Goal: Task Accomplishment & Management: Manage account settings

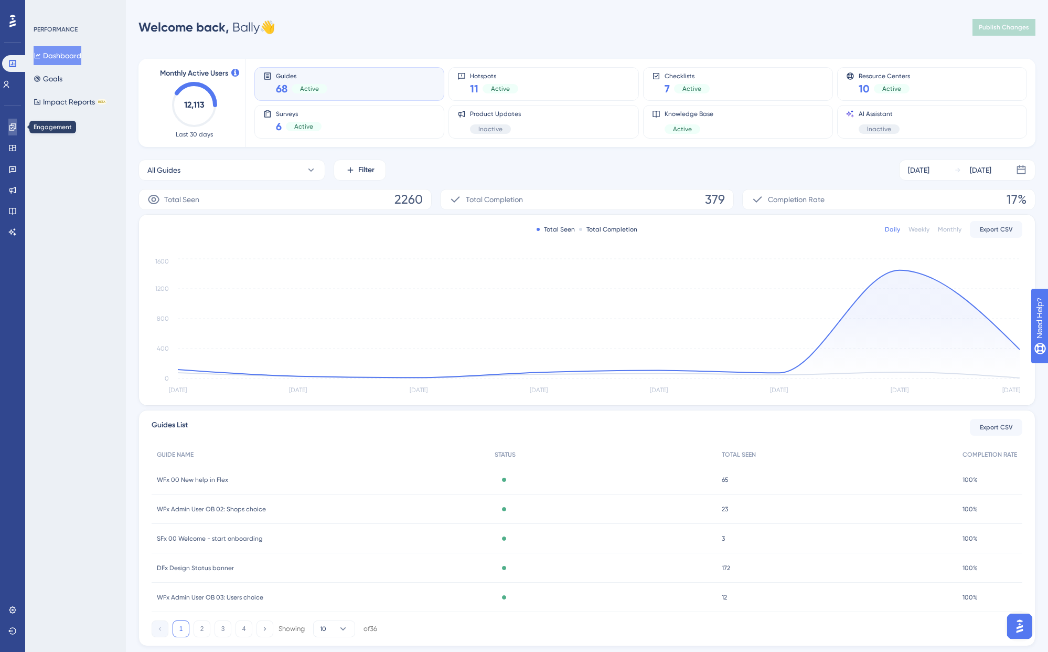
click at [15, 125] on icon at bounding box center [12, 127] width 8 height 8
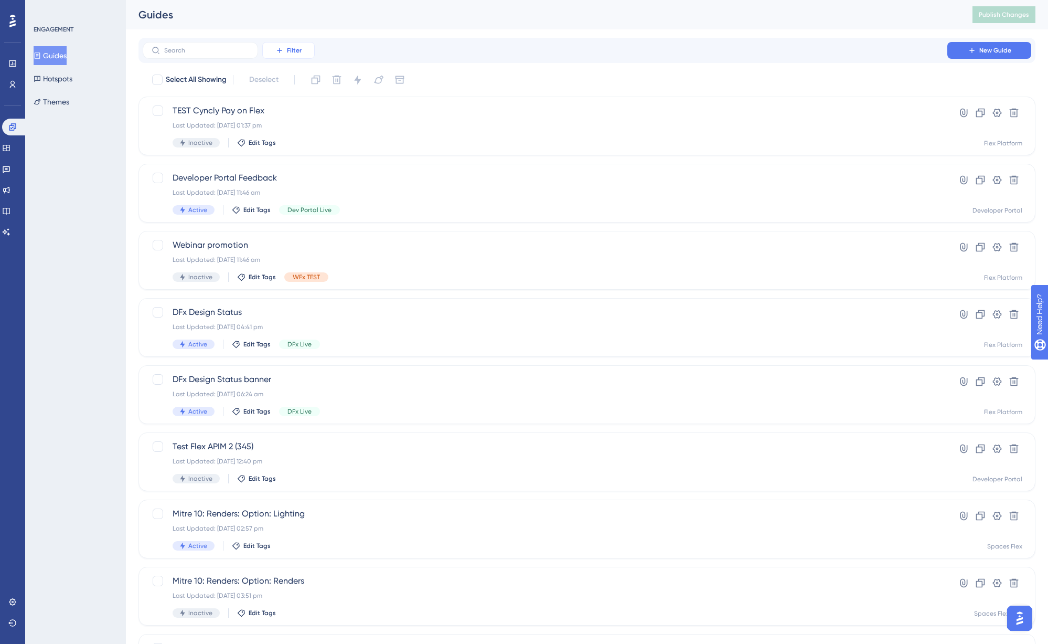
click at [291, 55] on button "Filter" at bounding box center [288, 50] width 52 height 17
click at [302, 144] on div "Status Status" at bounding box center [299, 143] width 43 height 21
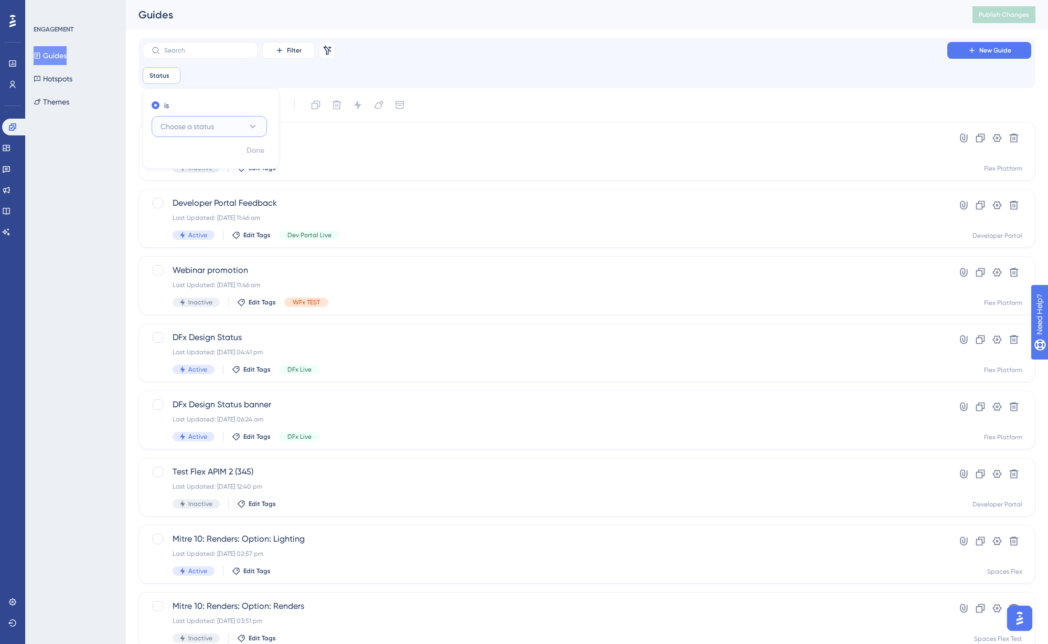
click at [218, 121] on button "Choose a status" at bounding box center [209, 126] width 115 height 21
click at [215, 162] on div "Active Active" at bounding box center [209, 158] width 85 height 21
click at [262, 158] on button "Done" at bounding box center [255, 150] width 29 height 19
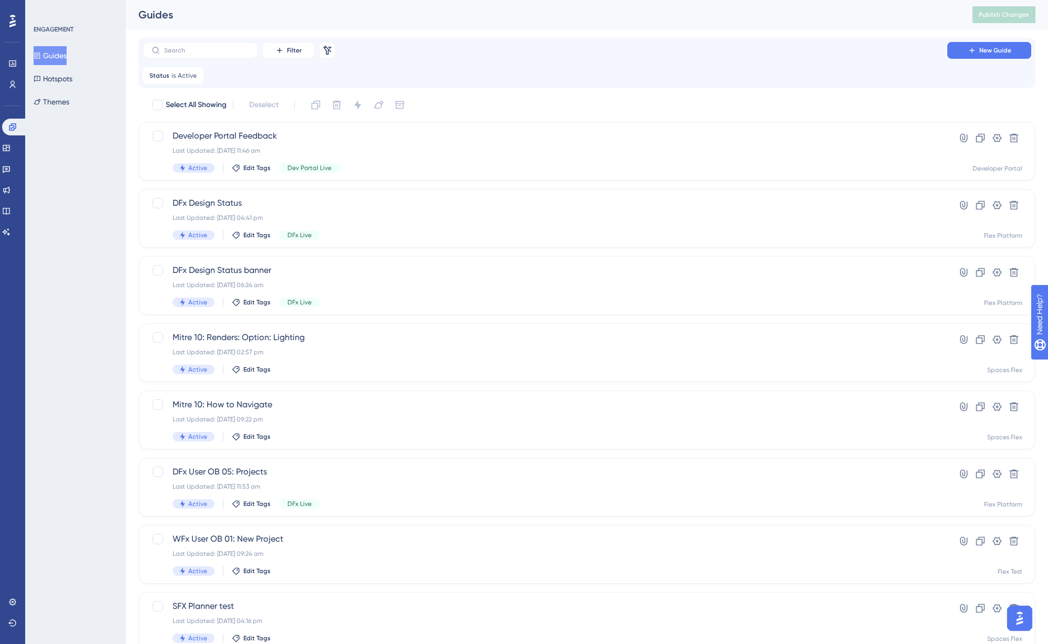
drag, startPoint x: 191, startPoint y: 76, endPoint x: 241, endPoint y: 73, distance: 49.9
click at [241, 73] on div "Status is Active Active Remove" at bounding box center [587, 75] width 889 height 17
click at [9, 148] on icon at bounding box center [6, 148] width 7 height 6
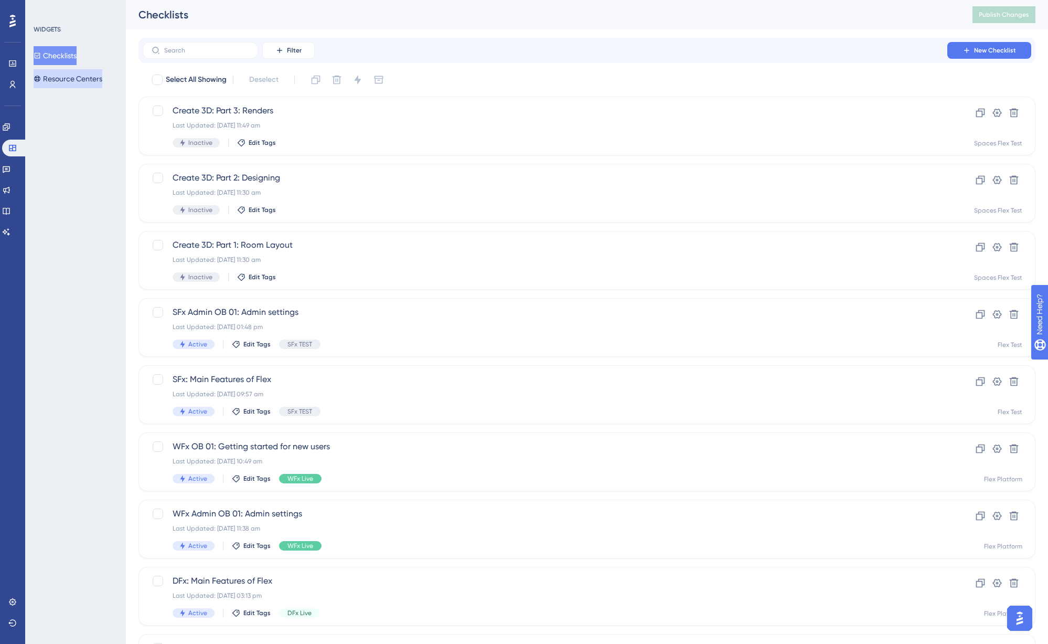
click at [80, 75] on button "Resource Centers" at bounding box center [68, 78] width 69 height 19
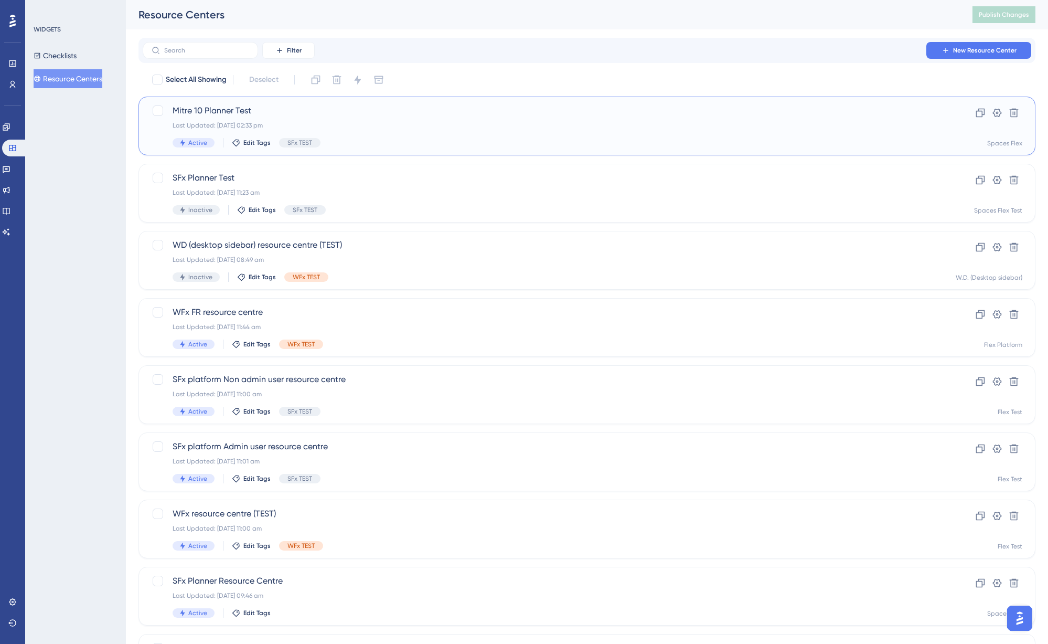
click at [307, 117] on div "Mitre 10 Planner Test Last Updated: 04 Sept 2025 02:33 pm Active Edit Tags SFx …" at bounding box center [545, 125] width 745 height 43
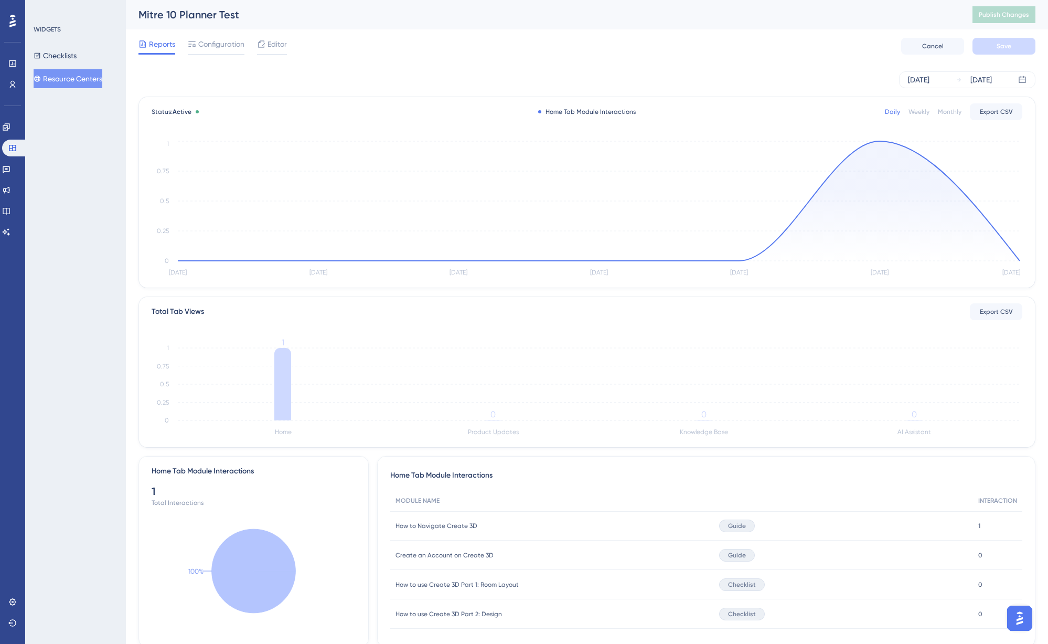
click at [204, 55] on div "Reports Configuration Editor Cancel Save" at bounding box center [586, 46] width 897 height 34
click at [205, 51] on div "Configuration" at bounding box center [216, 46] width 57 height 17
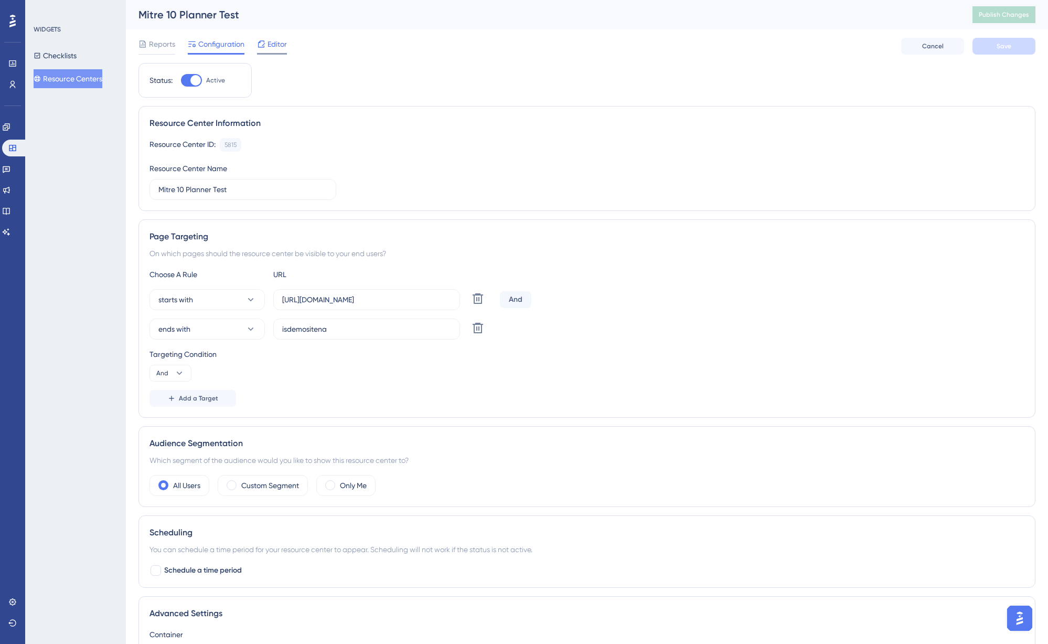
click at [281, 54] on div at bounding box center [272, 54] width 30 height 2
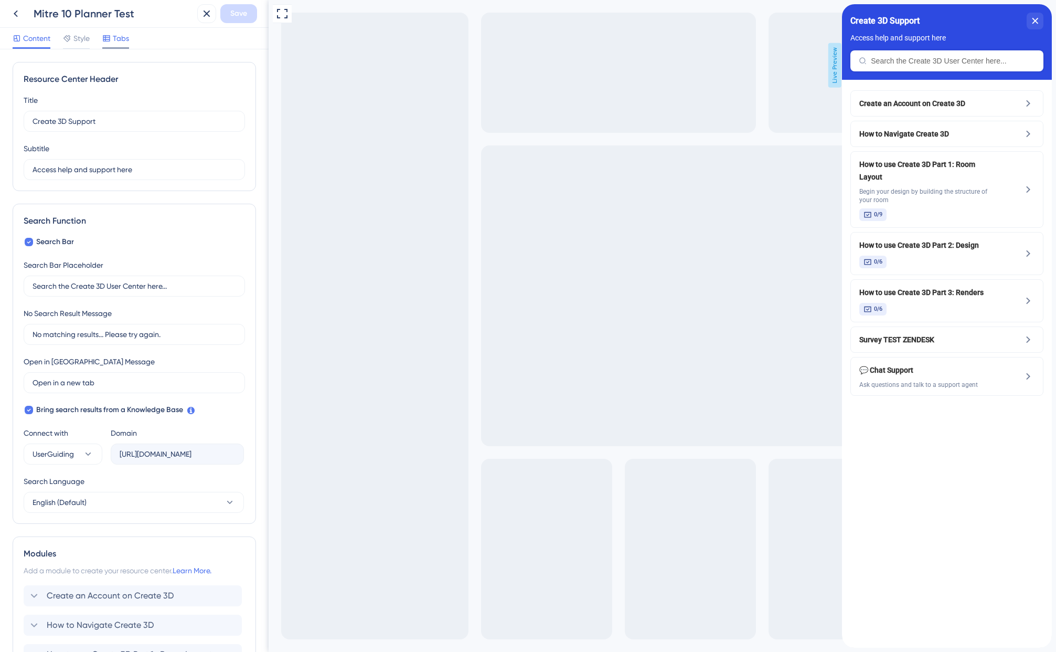
click at [117, 39] on span "Tabs" at bounding box center [121, 38] width 16 height 13
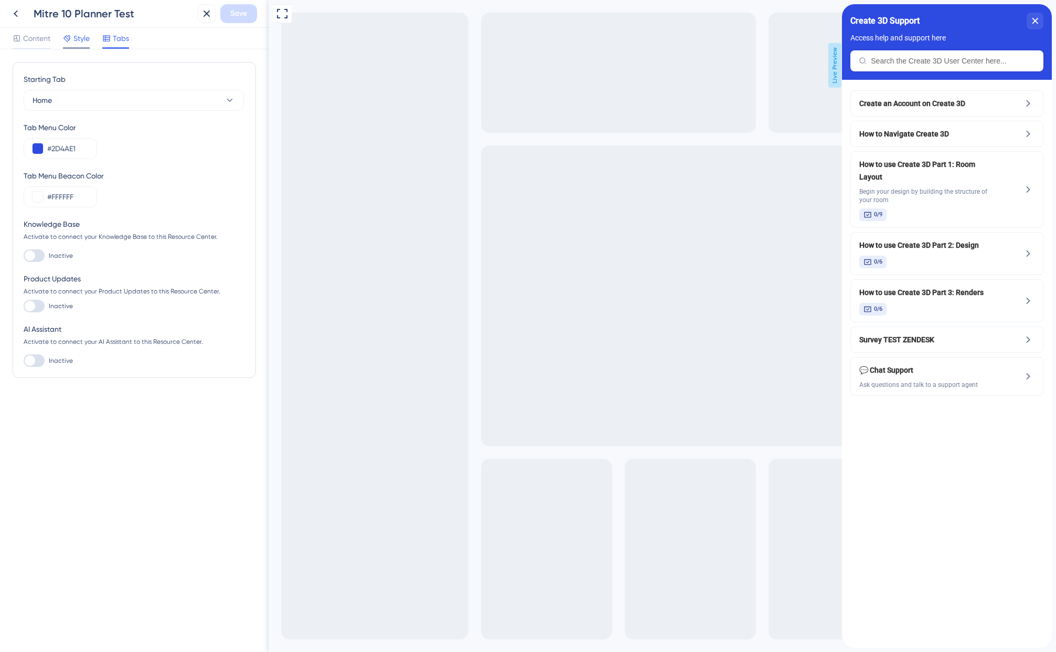
click at [76, 39] on span "Style" at bounding box center [81, 38] width 16 height 13
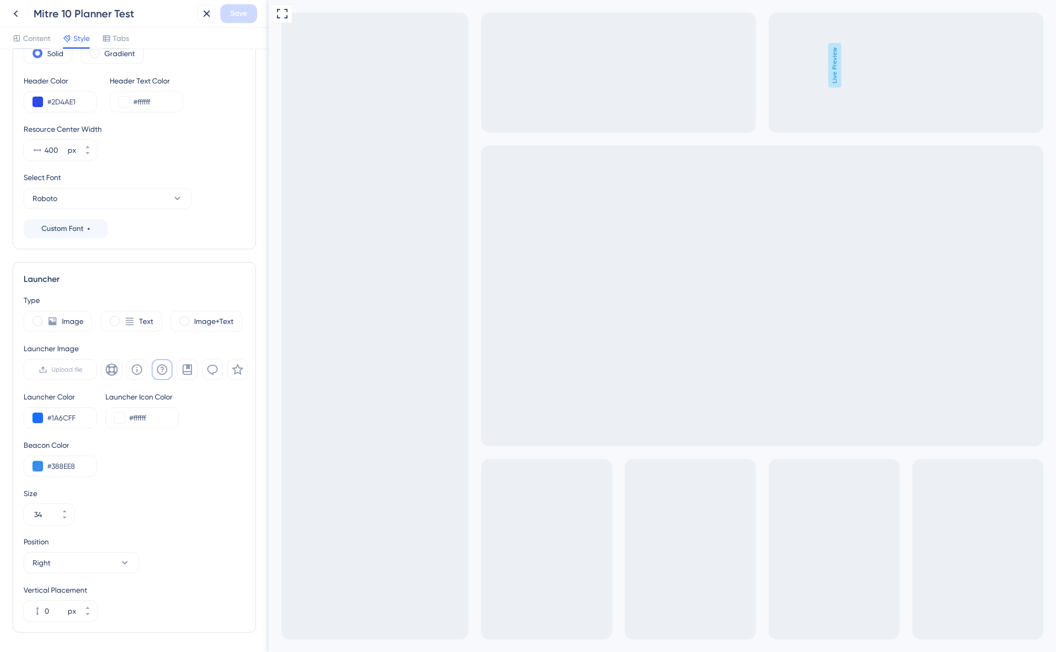
scroll to position [103, 0]
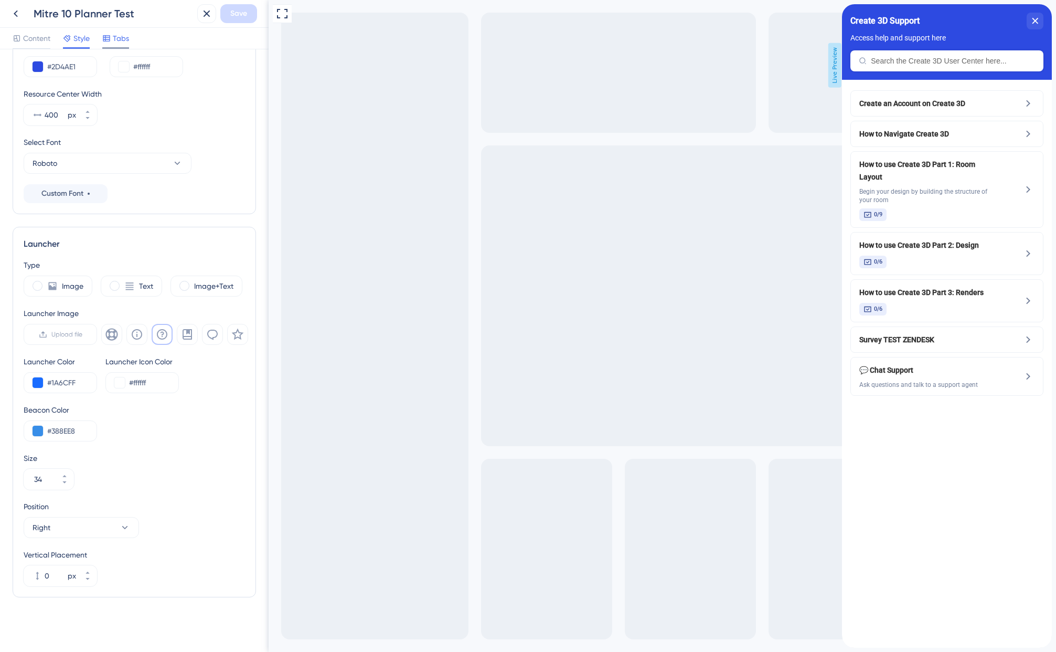
click at [119, 41] on span "Tabs" at bounding box center [121, 38] width 16 height 13
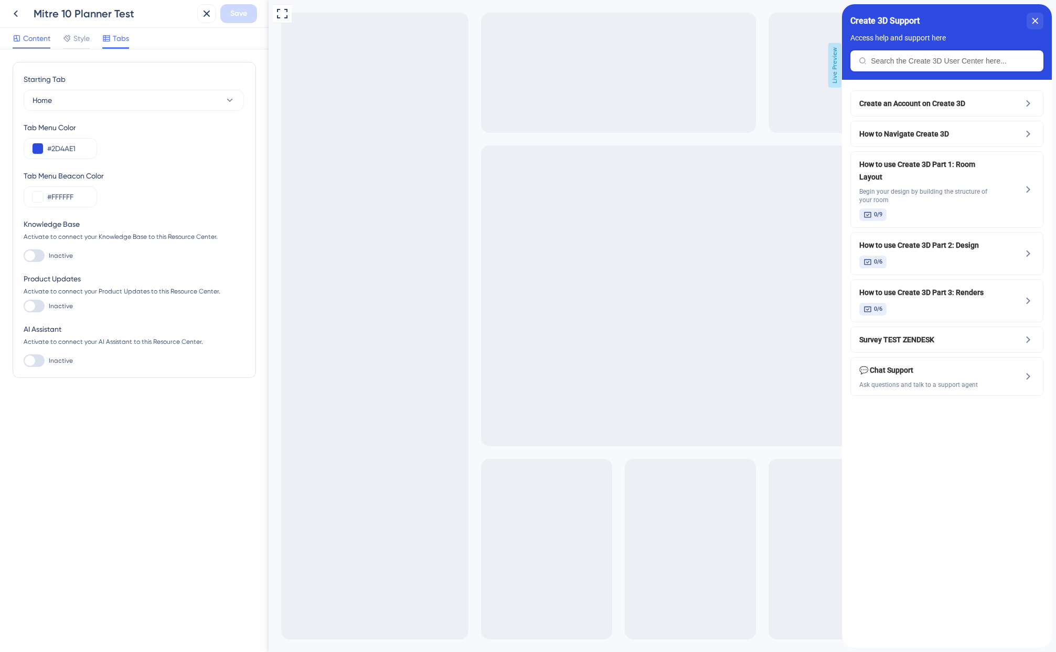
click at [40, 44] on span "Content" at bounding box center [36, 38] width 27 height 13
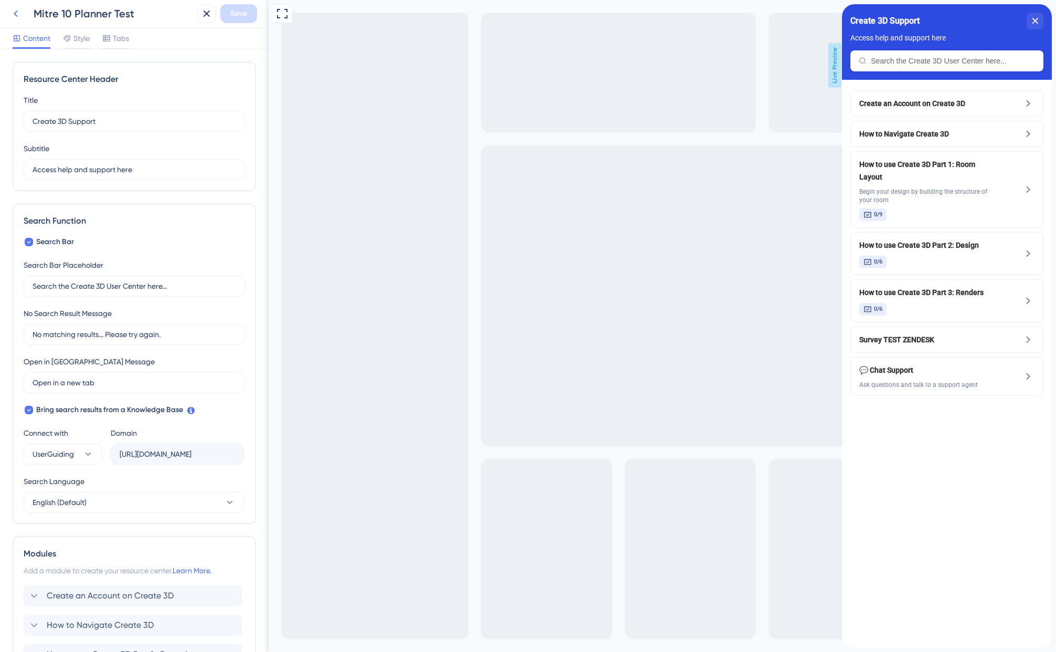
click at [20, 13] on icon at bounding box center [15, 13] width 13 height 13
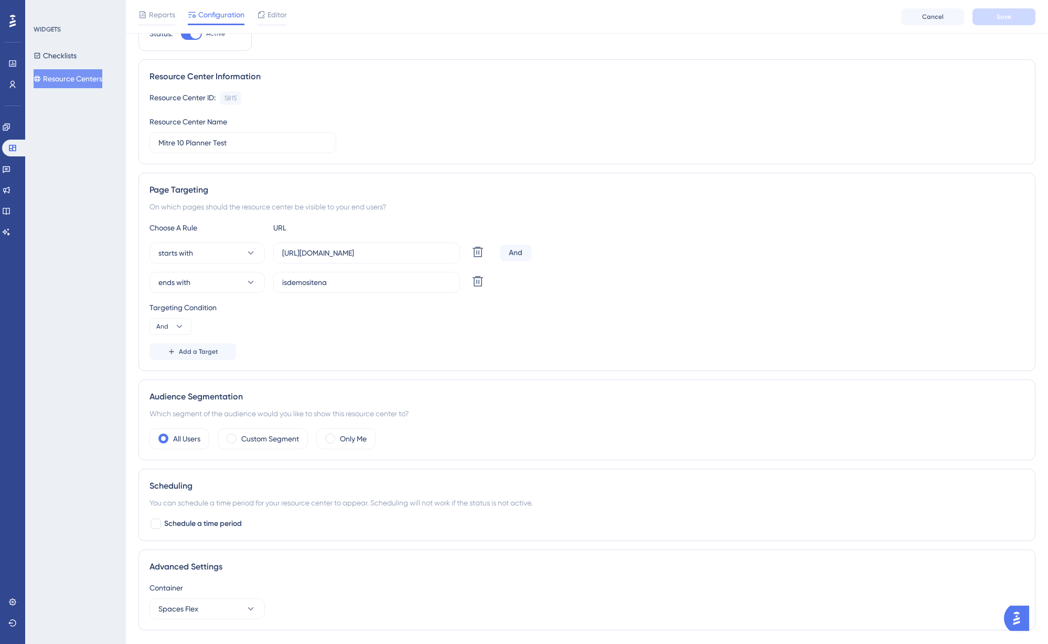
scroll to position [52, 0]
drag, startPoint x: 289, startPoint y: 253, endPoint x: 467, endPoint y: 250, distance: 178.9
click at [467, 250] on div "starts with https://dev-planner.cyncly-idealspaces.net/ Delete" at bounding box center [323, 251] width 346 height 21
drag, startPoint x: 346, startPoint y: 284, endPoint x: 232, endPoint y: 284, distance: 113.3
click at [232, 284] on div "ends with isdemositena Delete" at bounding box center [323, 280] width 346 height 21
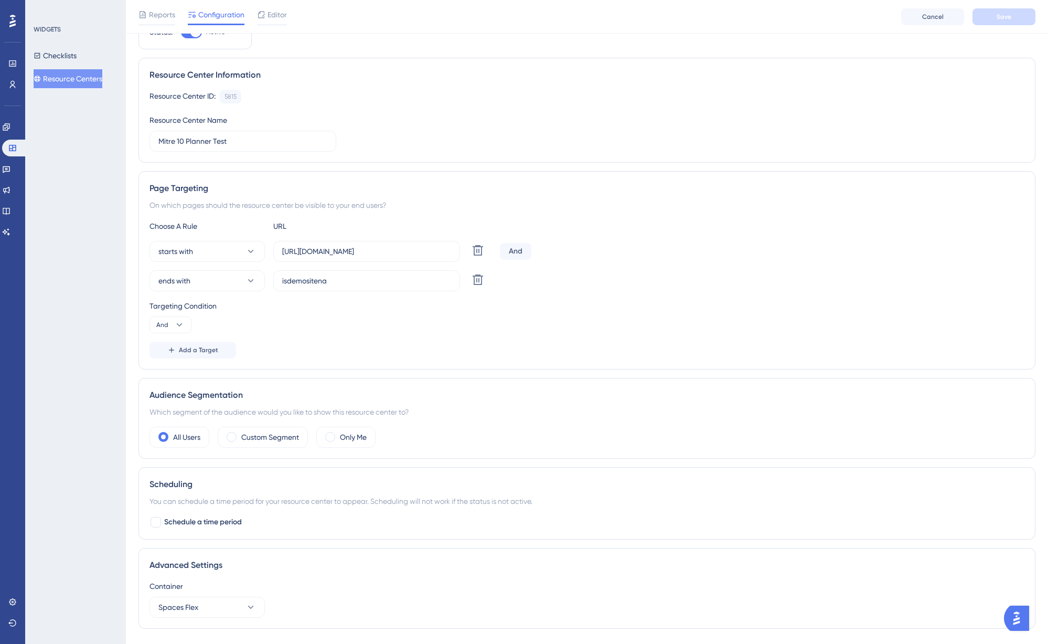
click at [334, 327] on div "Targeting Condition And" at bounding box center [587, 317] width 875 height 34
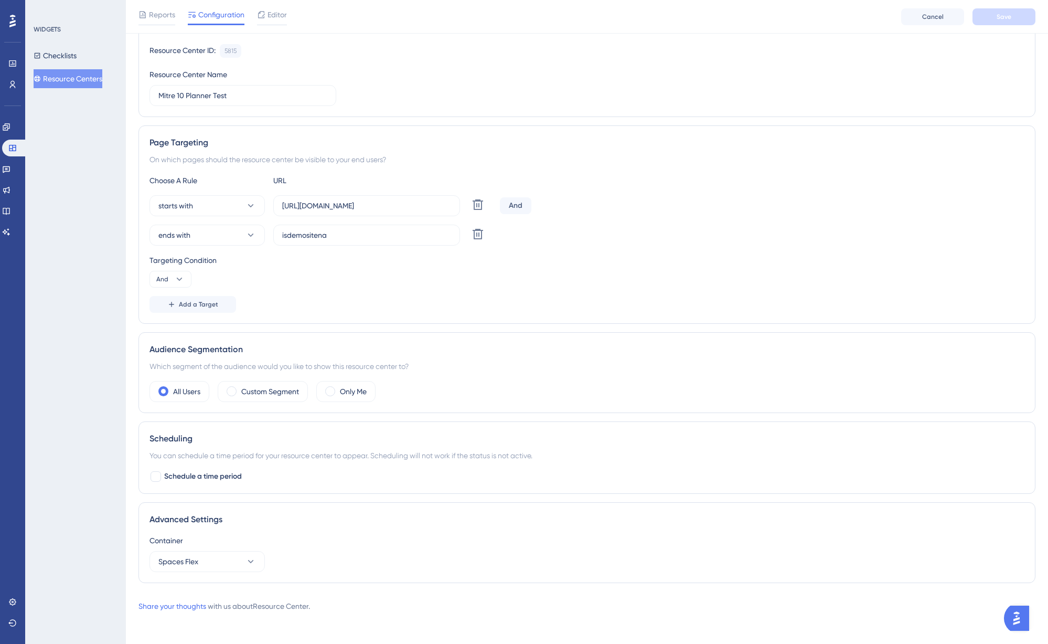
scroll to position [100, 0]
click at [250, 556] on icon at bounding box center [251, 559] width 10 height 10
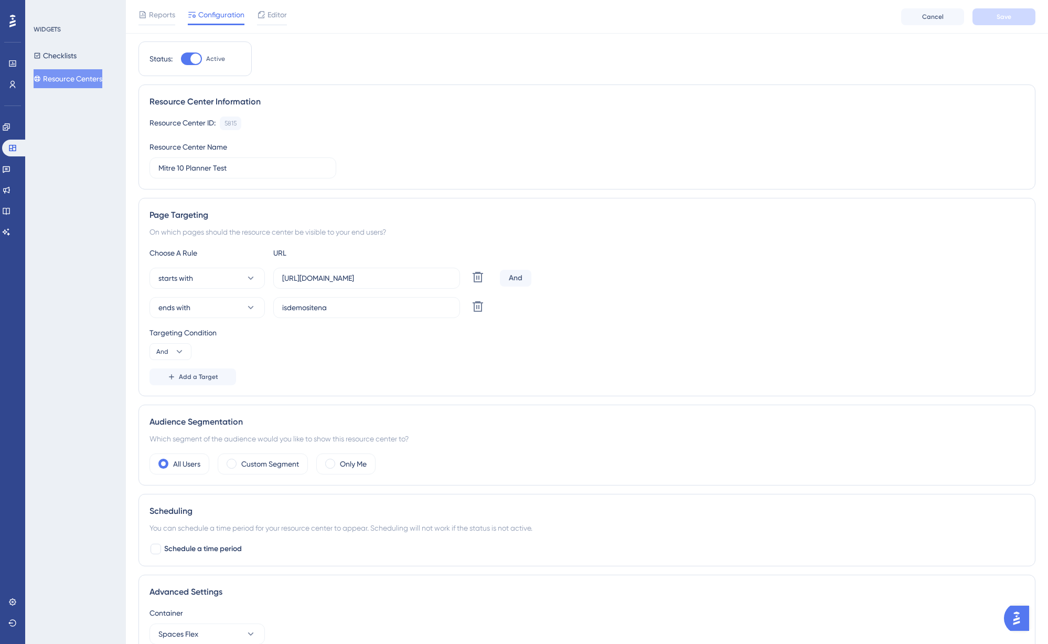
scroll to position [0, 0]
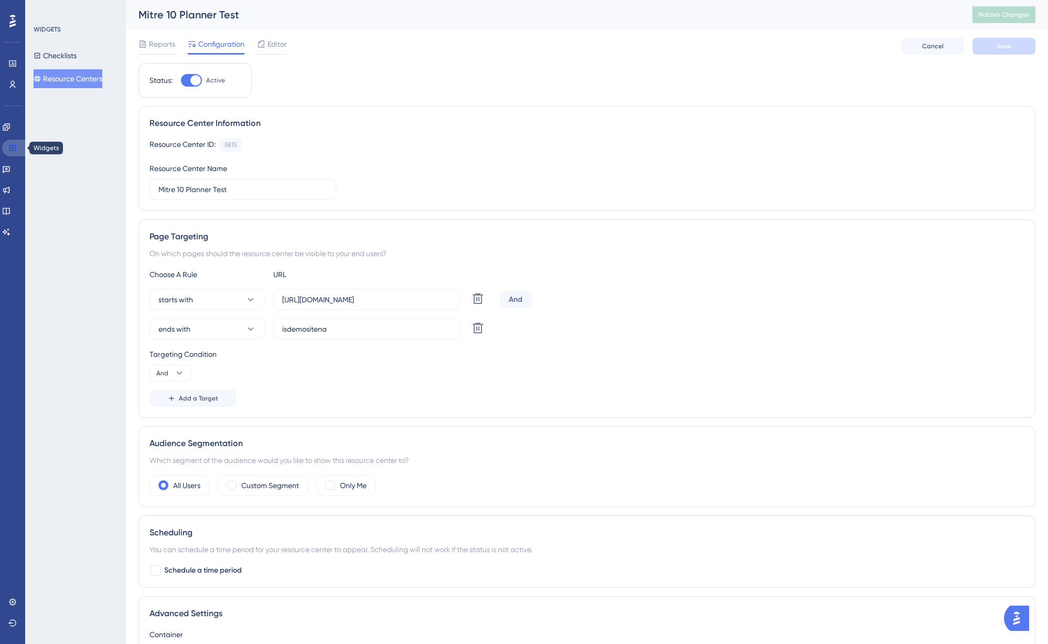
click at [23, 146] on link at bounding box center [14, 148] width 25 height 17
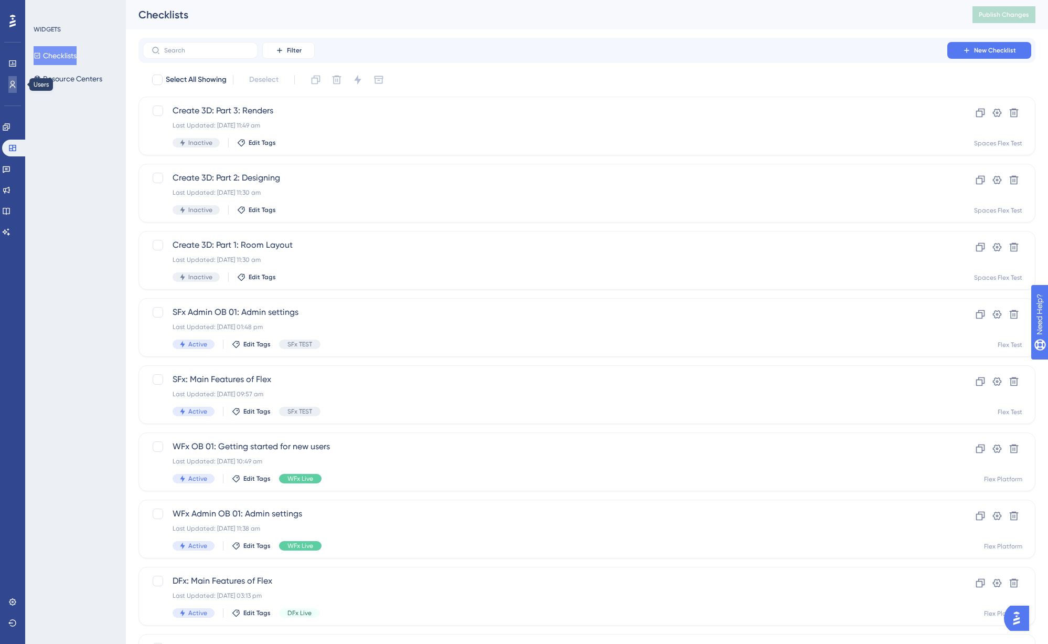
click at [17, 87] on link at bounding box center [12, 84] width 8 height 17
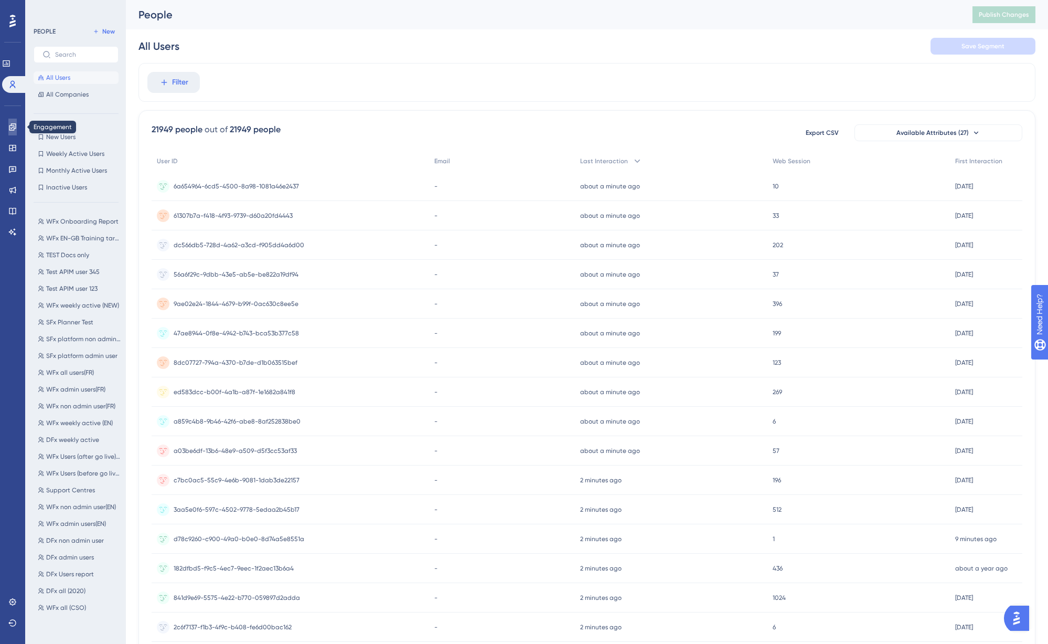
click at [15, 124] on icon at bounding box center [12, 127] width 8 height 8
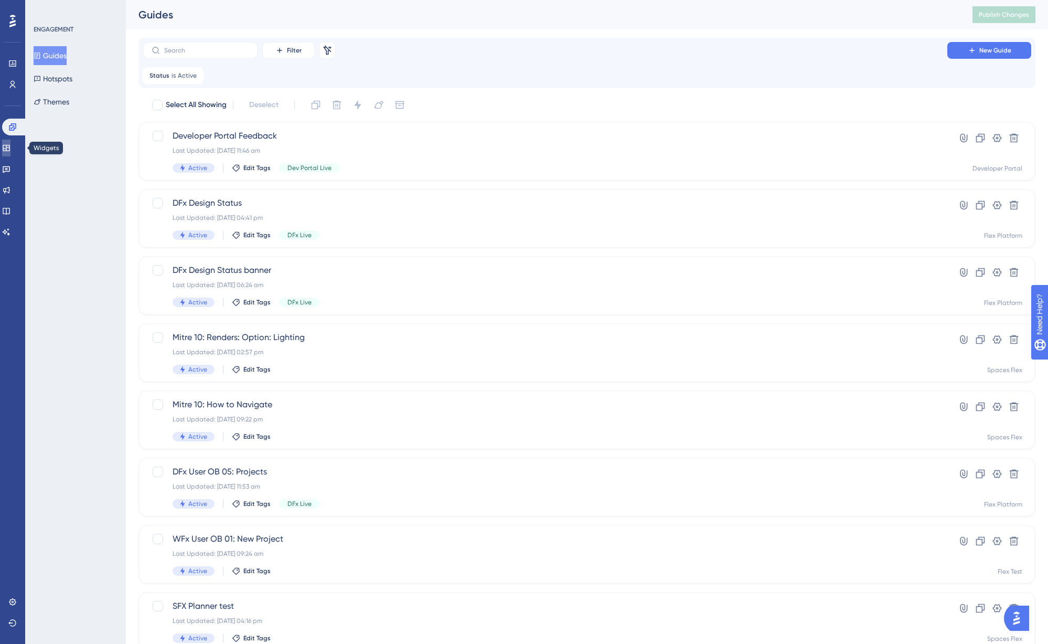
click at [10, 142] on link at bounding box center [6, 148] width 8 height 17
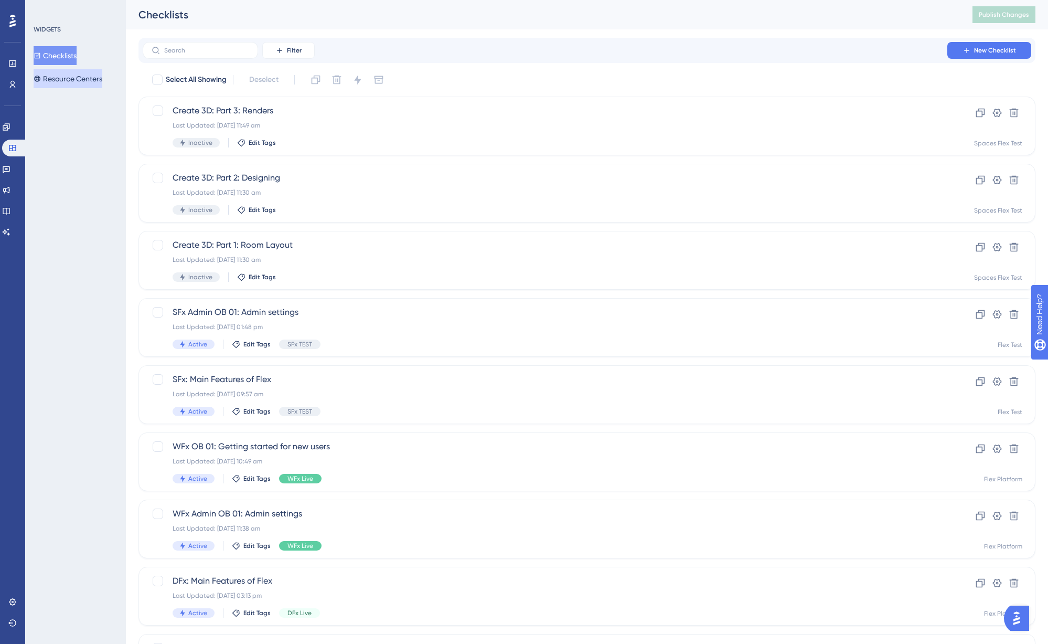
click at [58, 80] on button "Resource Centers" at bounding box center [68, 78] width 69 height 19
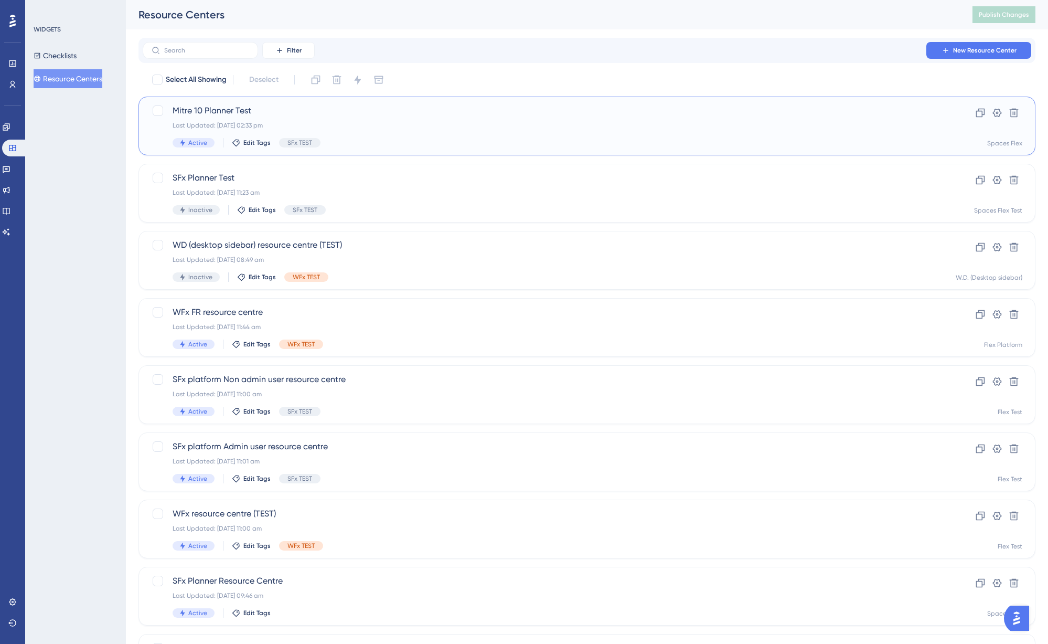
click at [255, 102] on div "Mitre 10 Planner Test Last Updated: 04 Sept 2025 02:33 pm Active Edit Tags SFx …" at bounding box center [586, 126] width 897 height 59
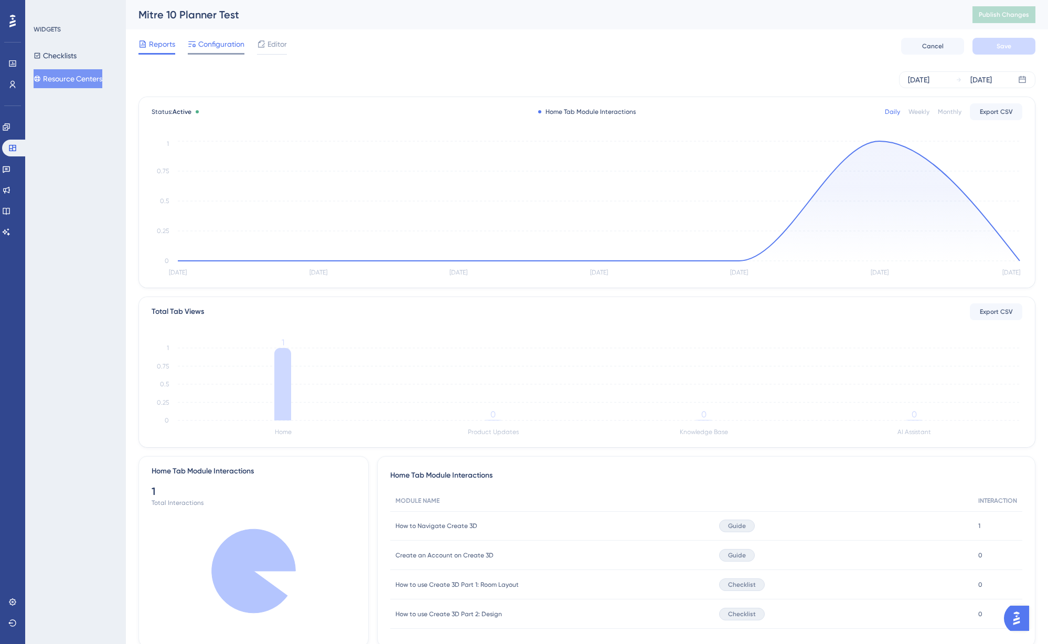
click at [217, 50] on div "Configuration" at bounding box center [216, 46] width 57 height 17
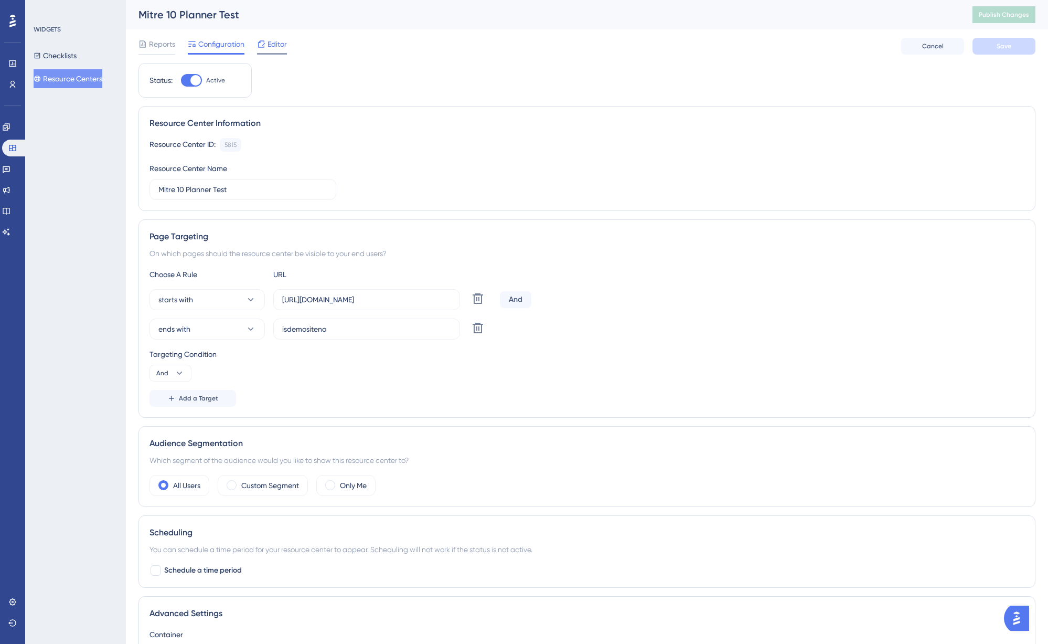
click at [271, 44] on span "Editor" at bounding box center [277, 44] width 19 height 13
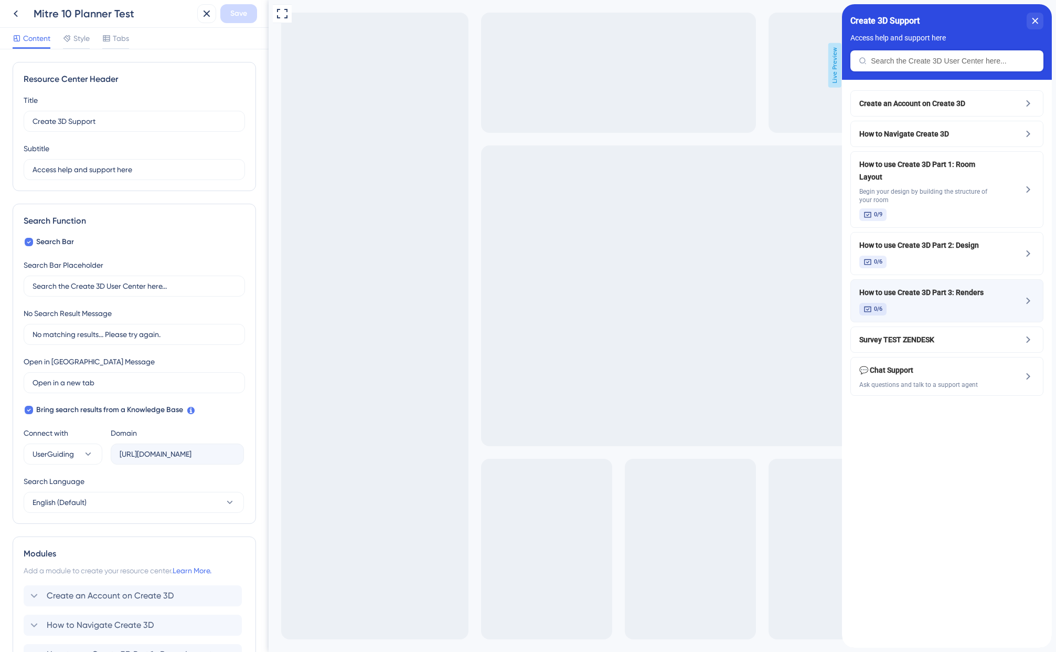
click at [990, 303] on div "0/6" at bounding box center [929, 309] width 140 height 13
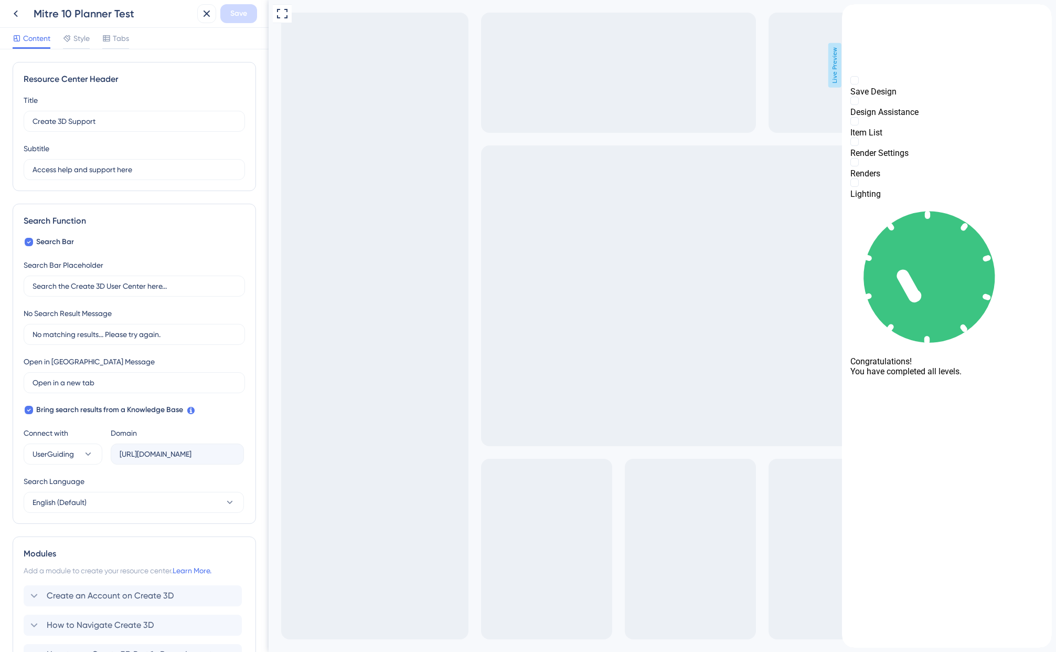
click at [850, 13] on icon "back to header" at bounding box center [846, 8] width 8 height 8
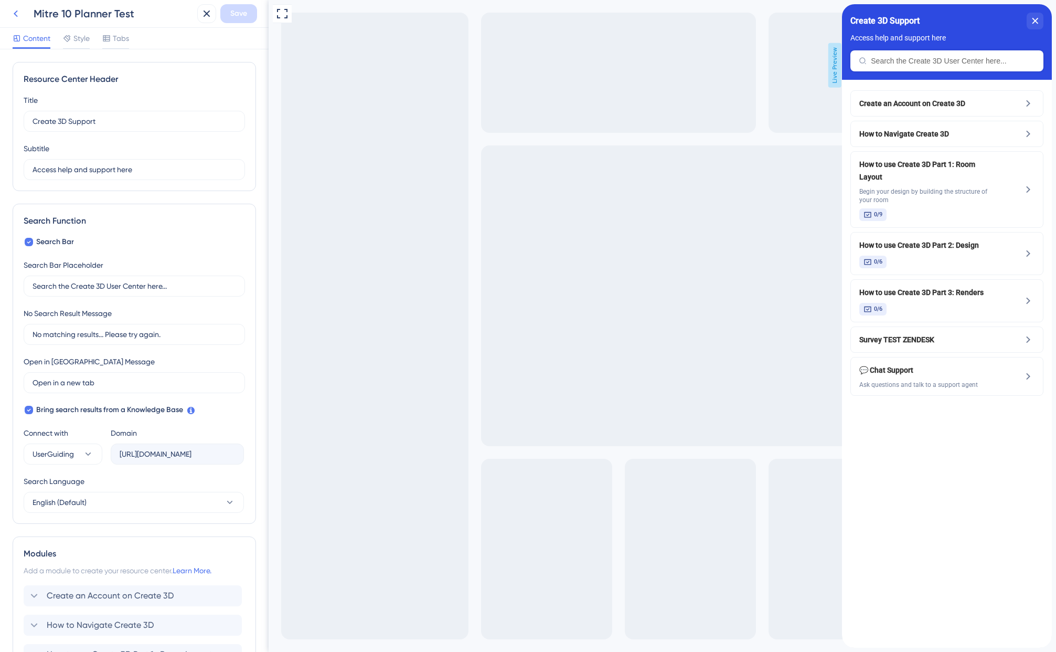
click at [17, 14] on icon at bounding box center [15, 13] width 13 height 13
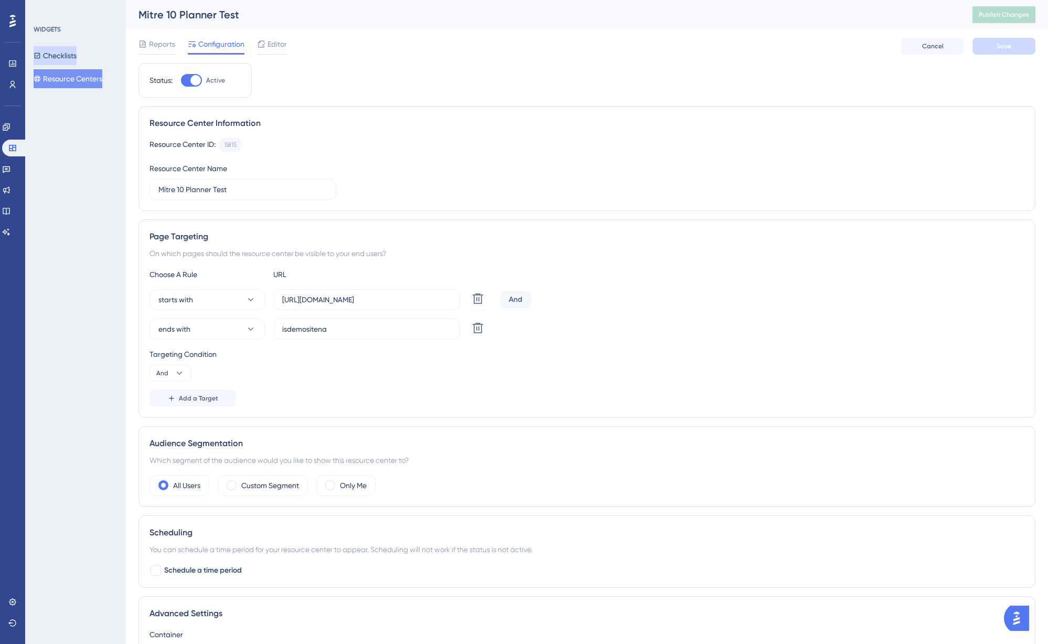
click at [40, 56] on icon at bounding box center [37, 55] width 7 height 7
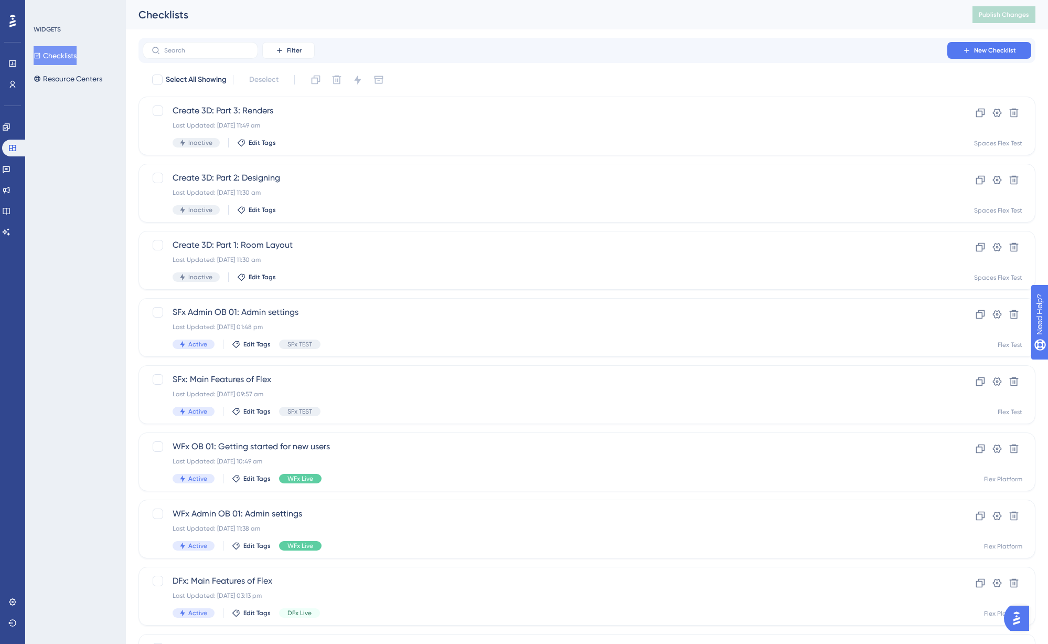
click at [65, 145] on div "WIDGETS Checklists Resource Centers" at bounding box center [75, 322] width 101 height 644
click at [7, 119] on link at bounding box center [6, 127] width 8 height 17
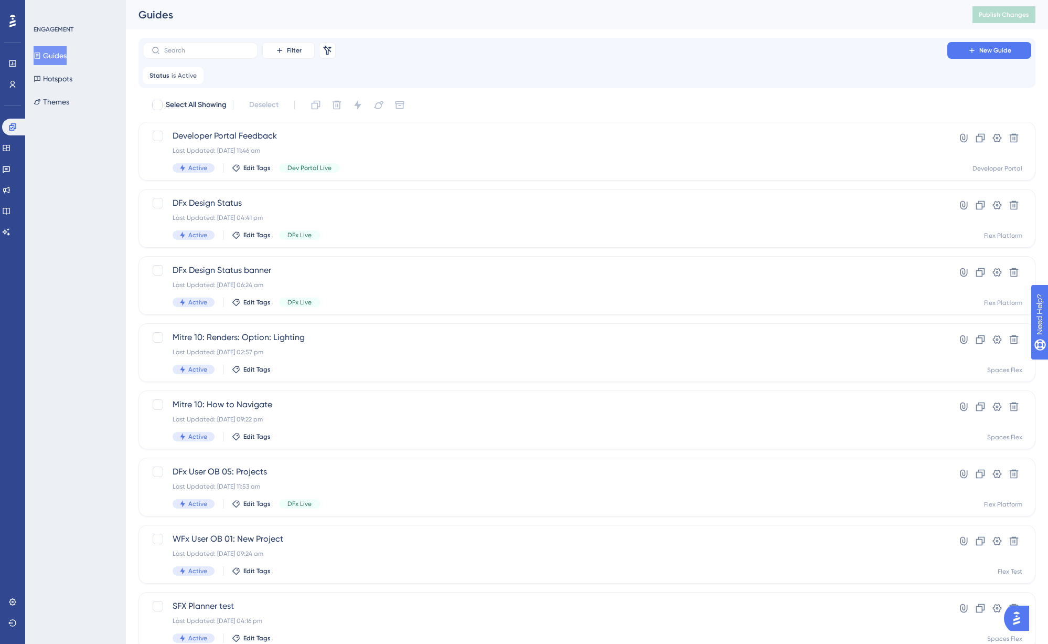
click at [462, 51] on div "Filter Remove Filters New Guide" at bounding box center [587, 50] width 889 height 17
click at [10, 146] on icon at bounding box center [6, 148] width 8 height 8
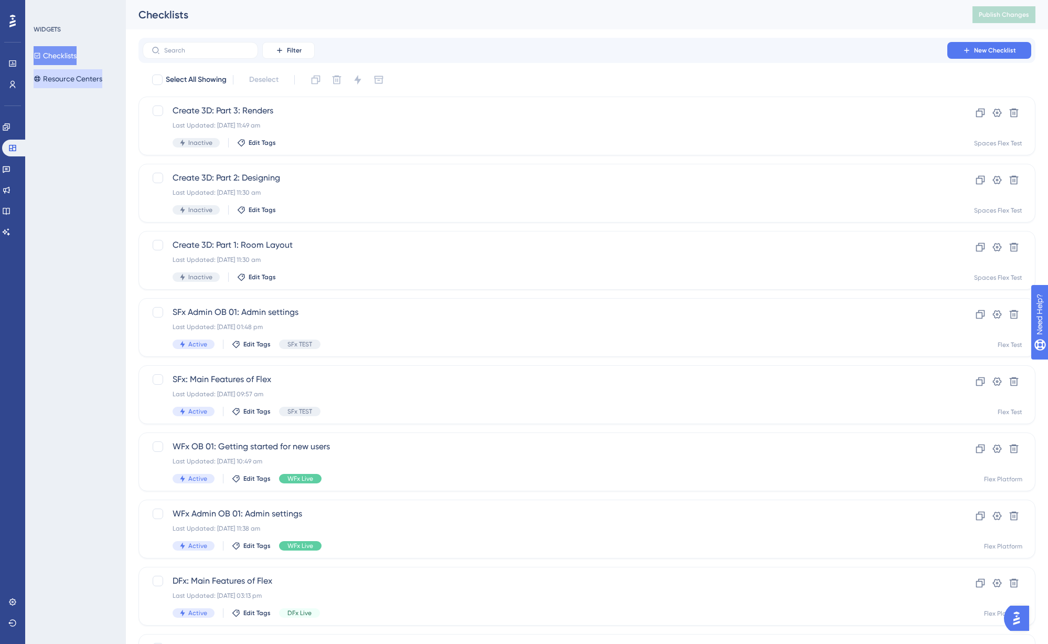
click at [49, 82] on button "Resource Centers" at bounding box center [68, 78] width 69 height 19
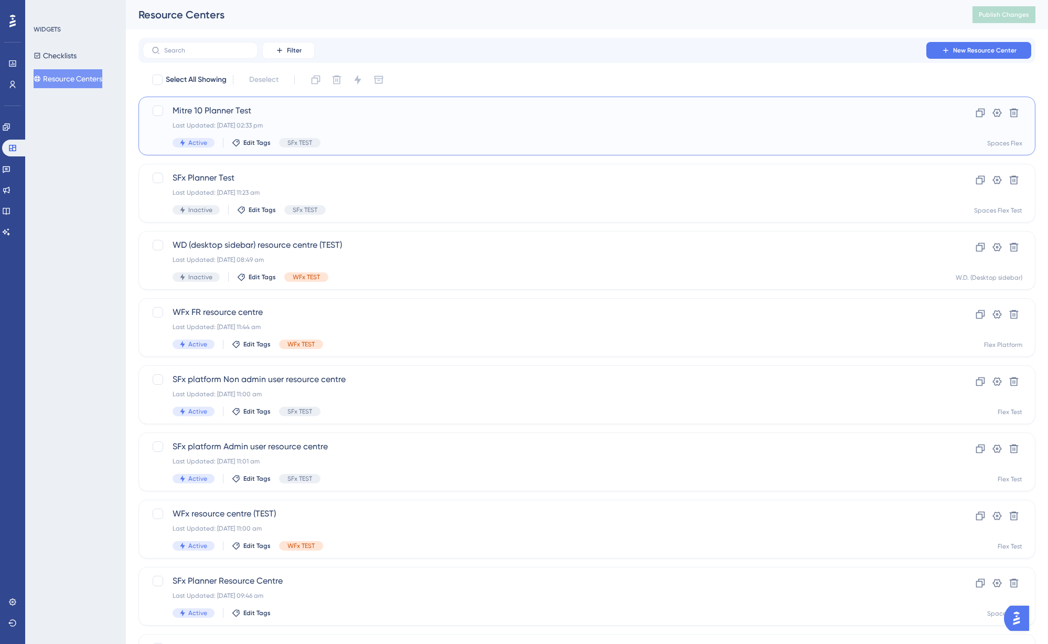
click at [265, 122] on div "Last Updated: [DATE] 02:33 pm" at bounding box center [545, 125] width 745 height 8
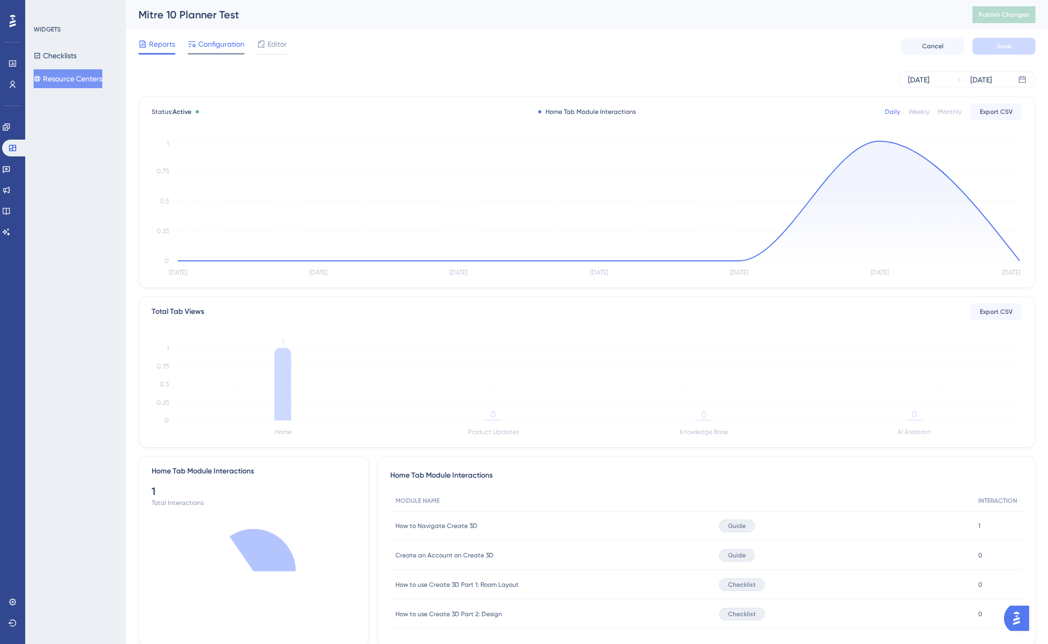
click at [208, 51] on div "Configuration" at bounding box center [216, 46] width 57 height 17
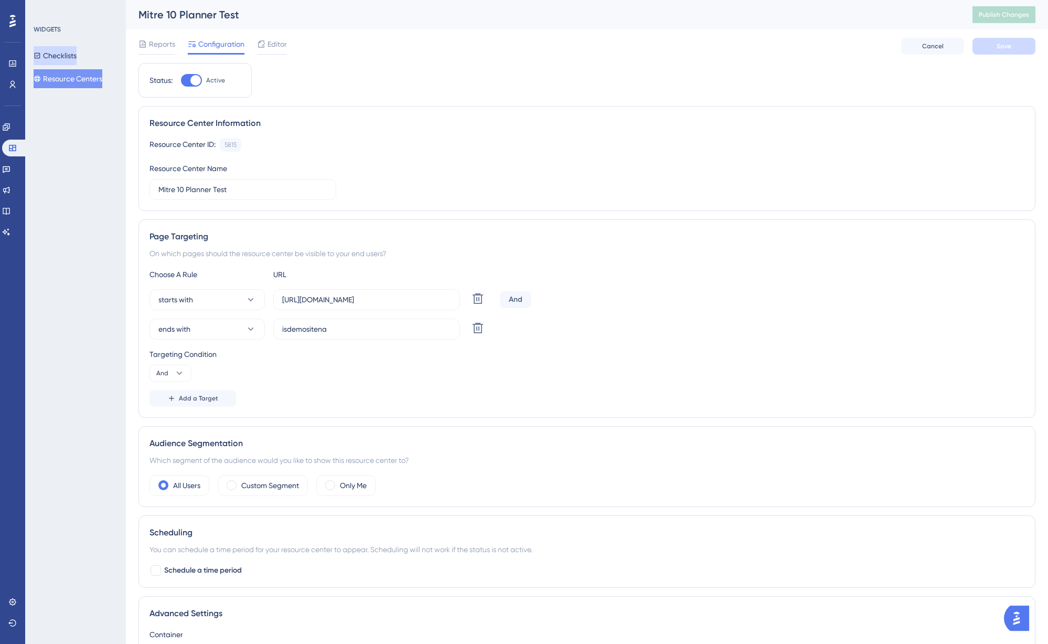
click at [62, 60] on button "Checklists" at bounding box center [55, 55] width 43 height 19
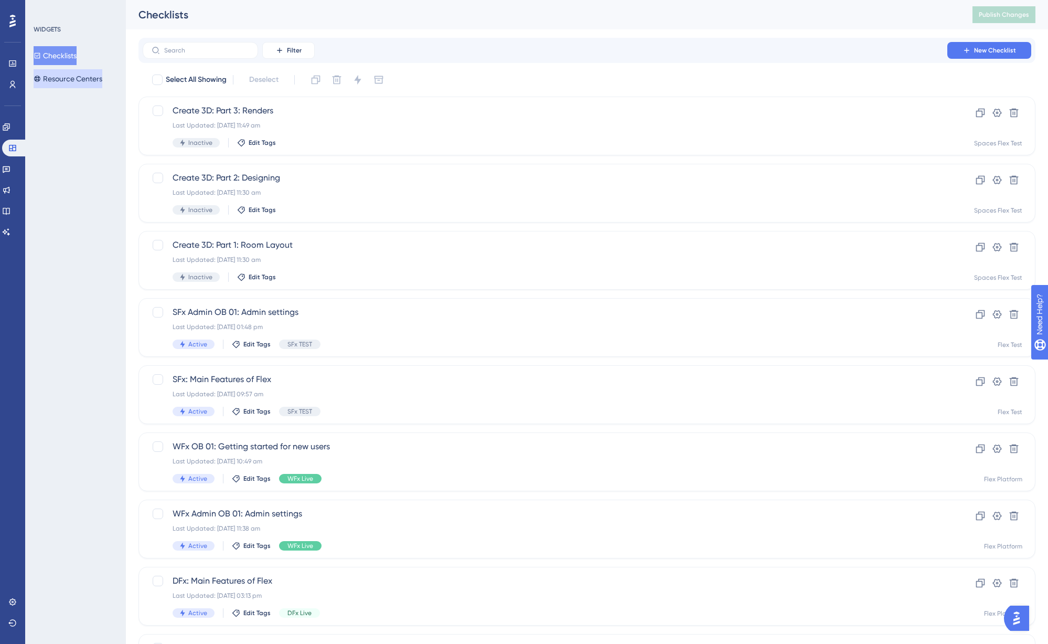
click at [72, 78] on button "Resource Centers" at bounding box center [68, 78] width 69 height 19
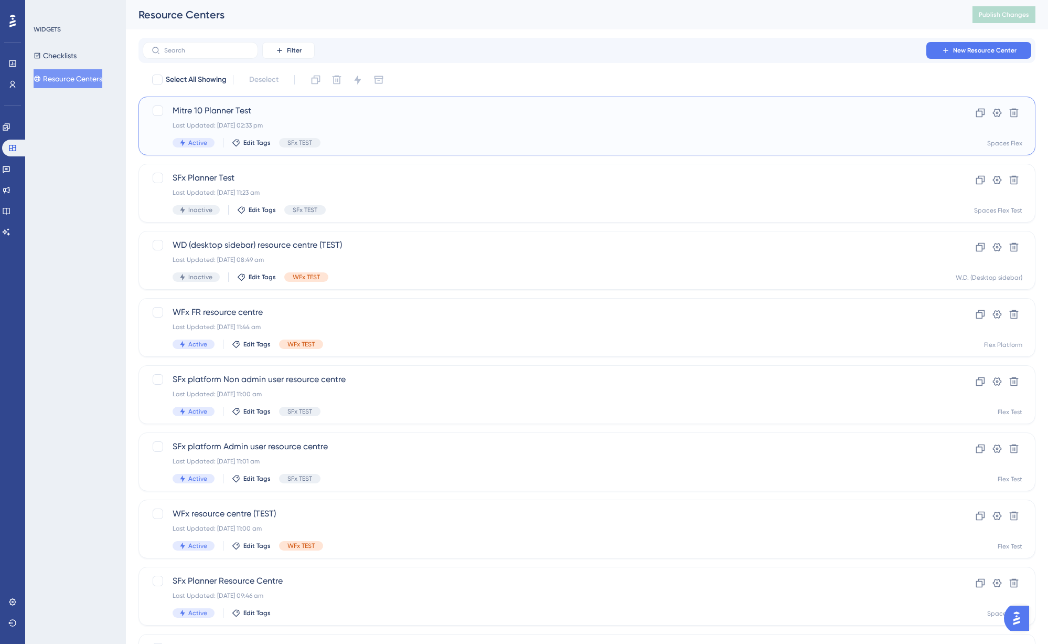
click at [210, 121] on div "Last Updated: [DATE] 02:33 pm" at bounding box center [545, 125] width 745 height 8
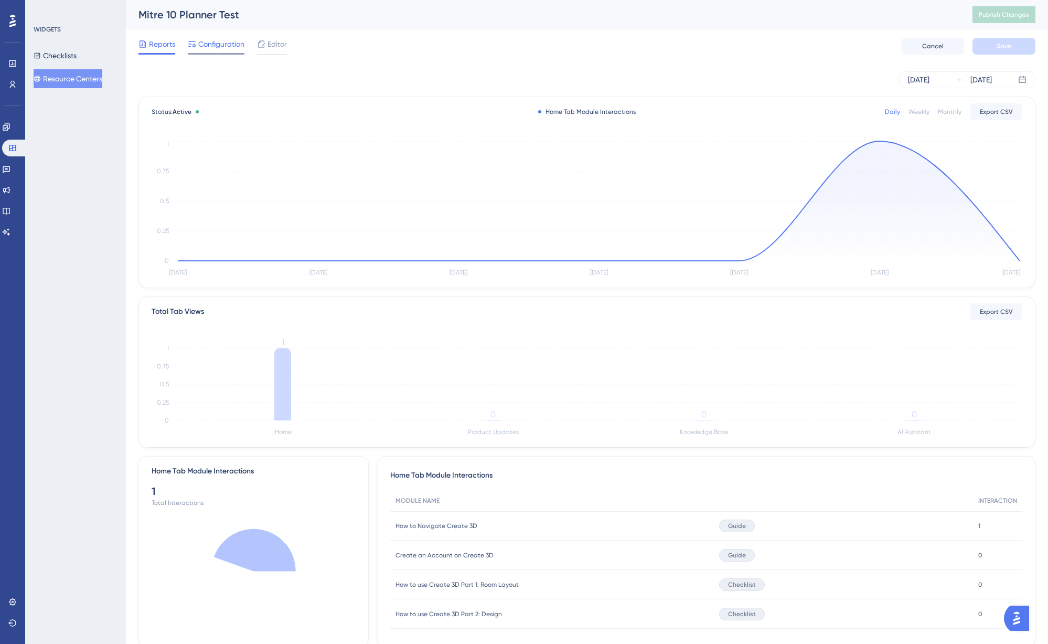
click at [233, 52] on div "Configuration" at bounding box center [216, 46] width 57 height 17
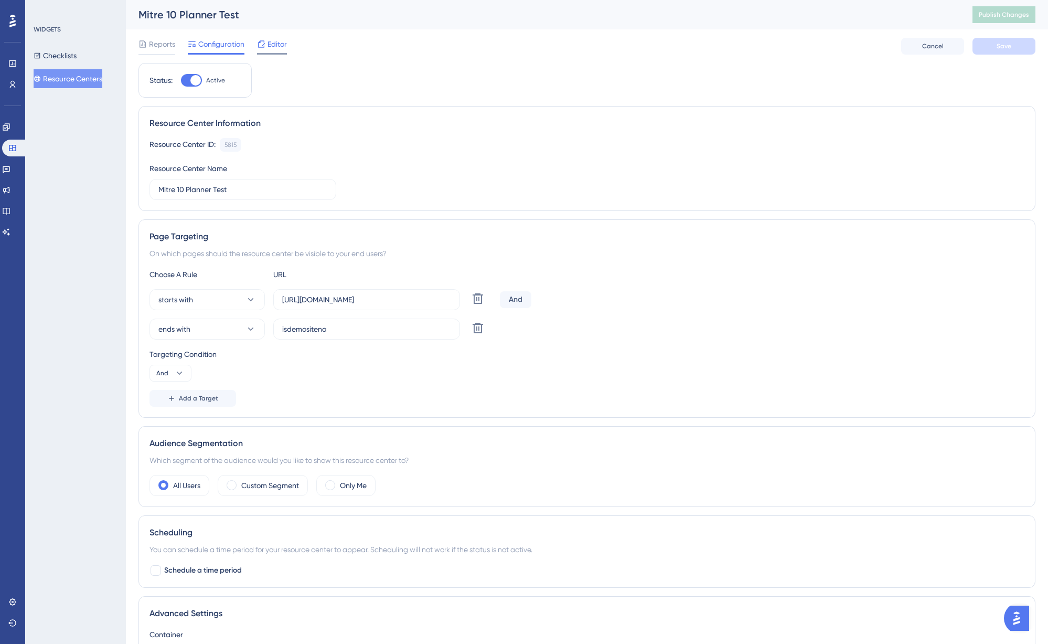
click at [283, 51] on div "Editor" at bounding box center [272, 46] width 30 height 17
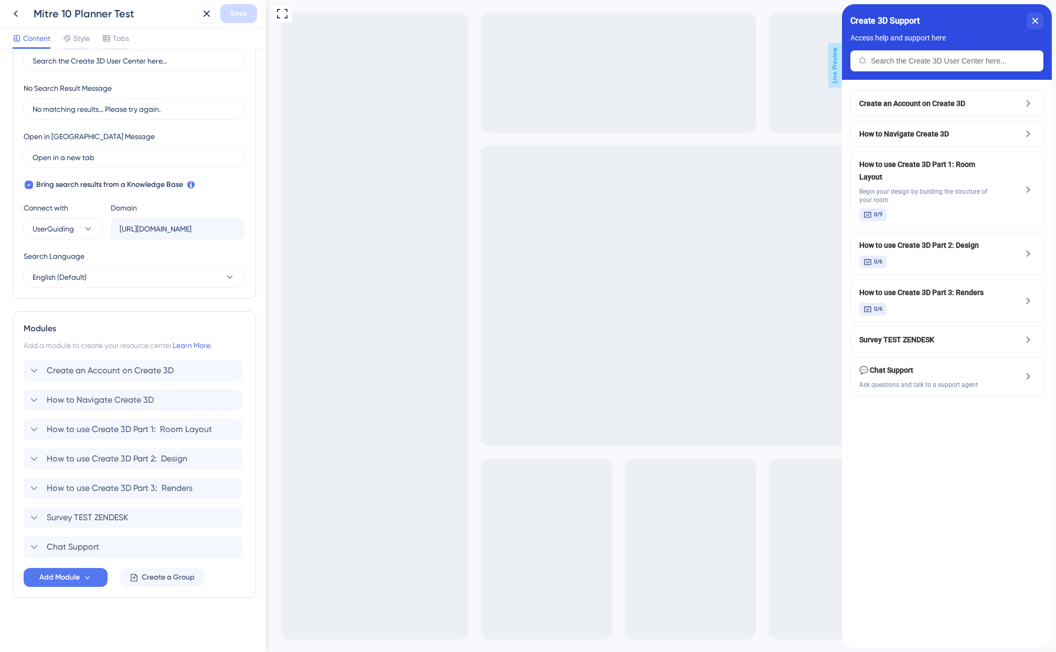
scroll to position [226, 0]
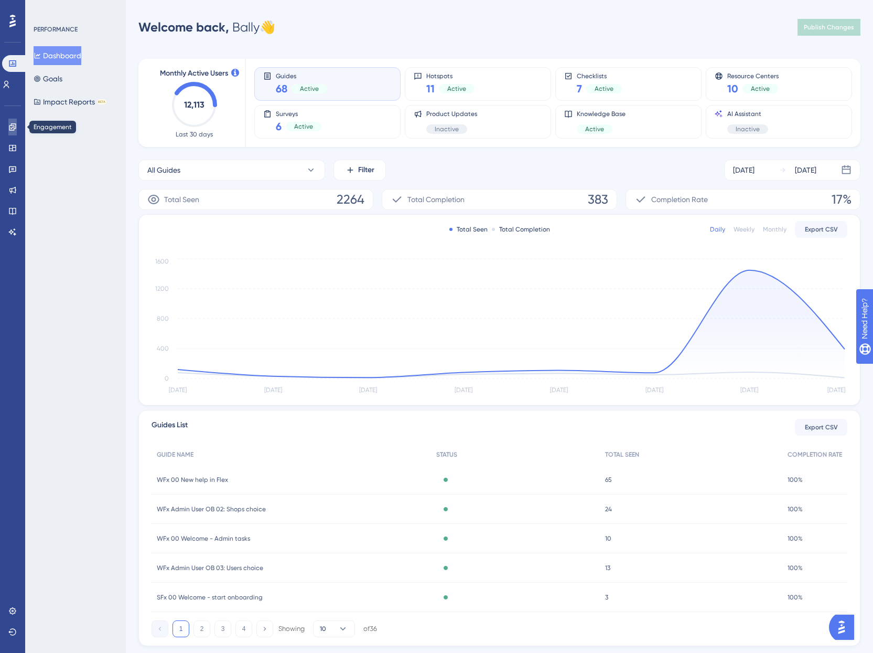
click at [11, 127] on icon at bounding box center [12, 127] width 8 height 8
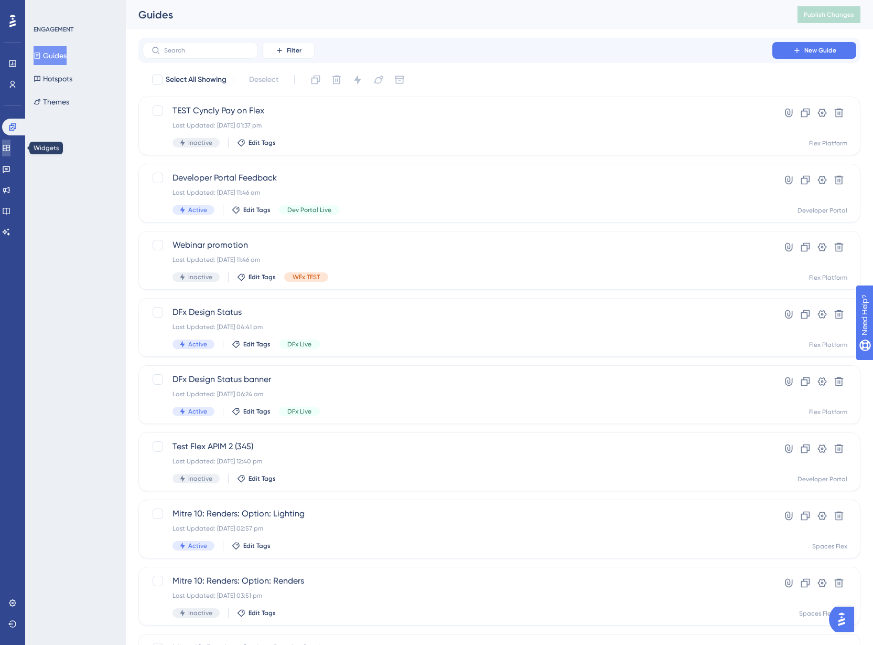
click at [10, 152] on link at bounding box center [6, 148] width 8 height 17
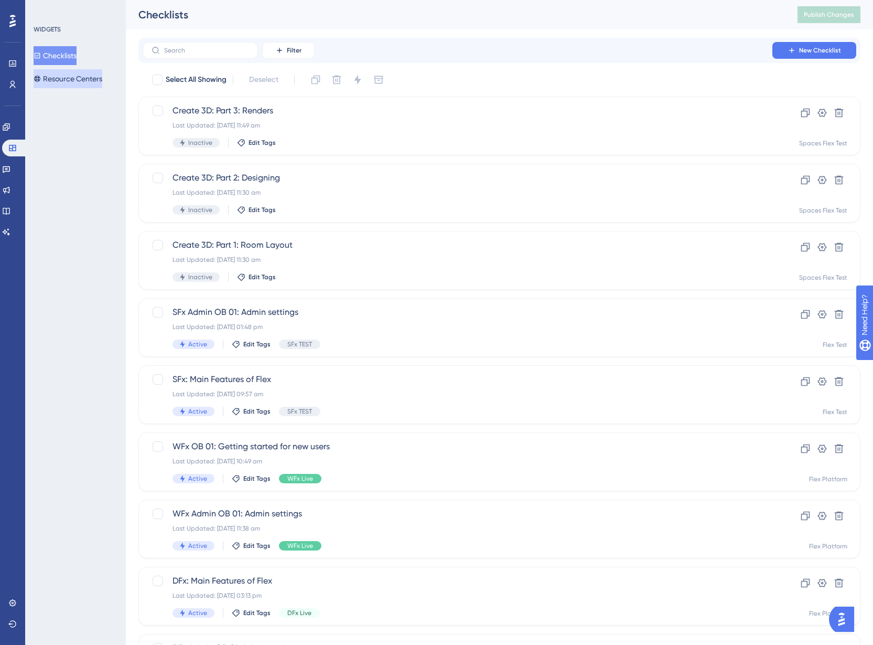
click at [80, 74] on button "Resource Centers" at bounding box center [68, 78] width 69 height 19
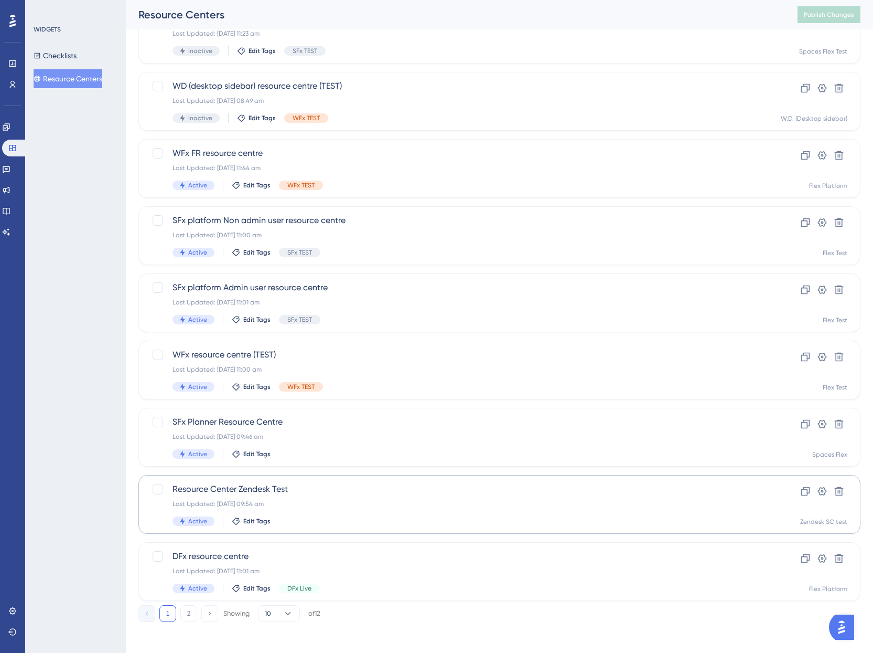
scroll to position [162, 0]
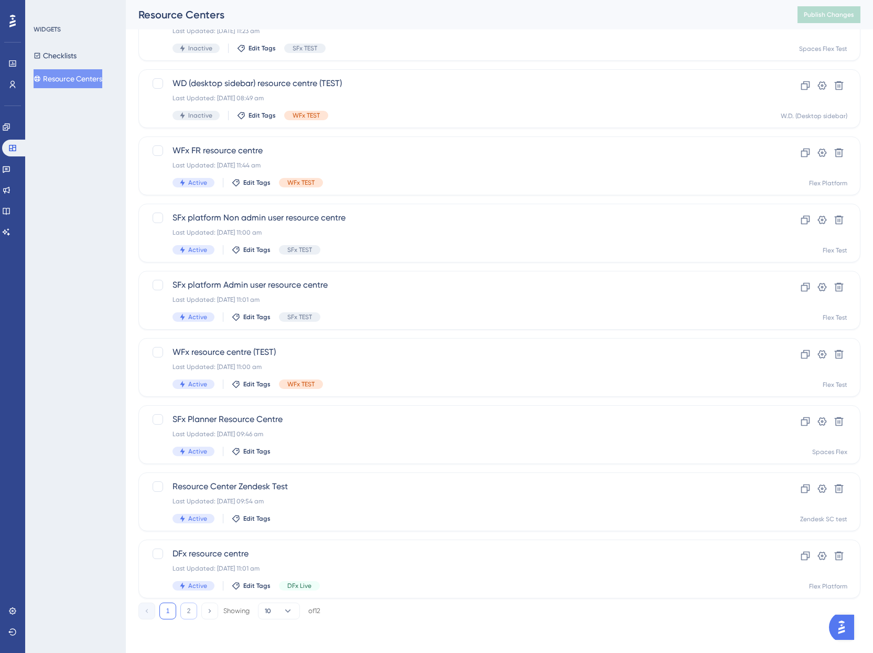
click at [194, 611] on button "2" at bounding box center [188, 610] width 17 height 17
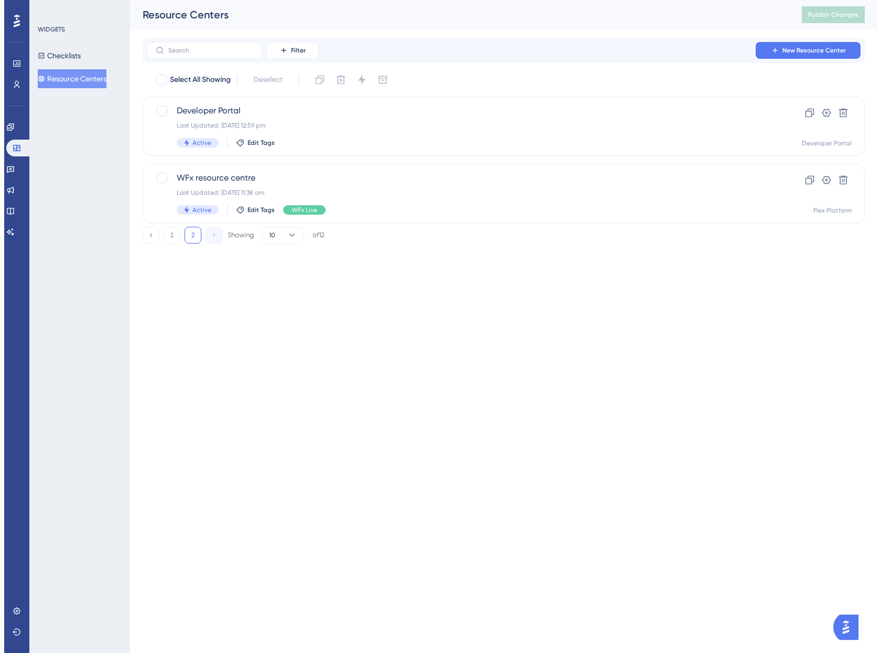
scroll to position [0, 0]
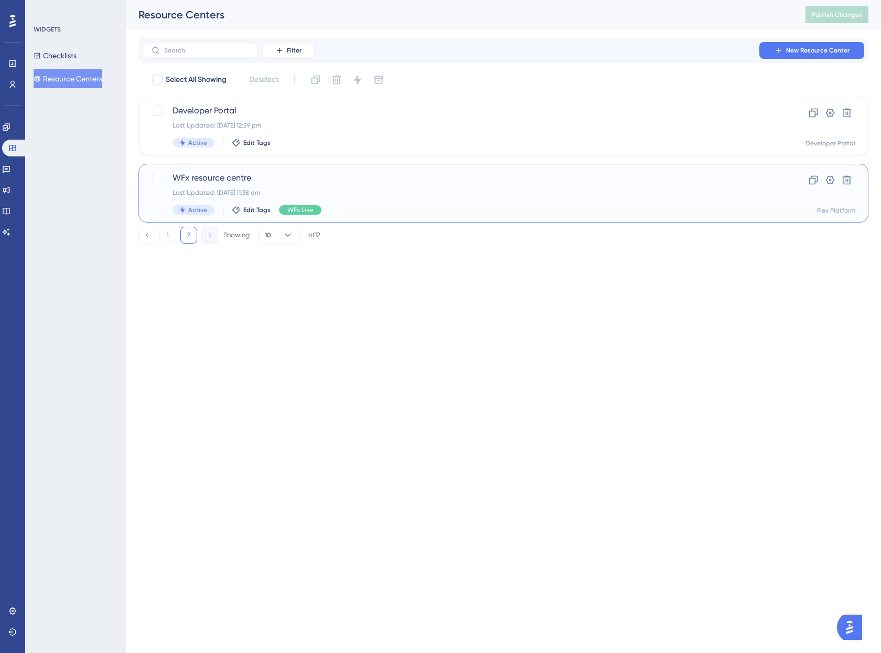
click at [369, 190] on div "Last Updated: [DATE] 11:38 am" at bounding box center [462, 192] width 578 height 8
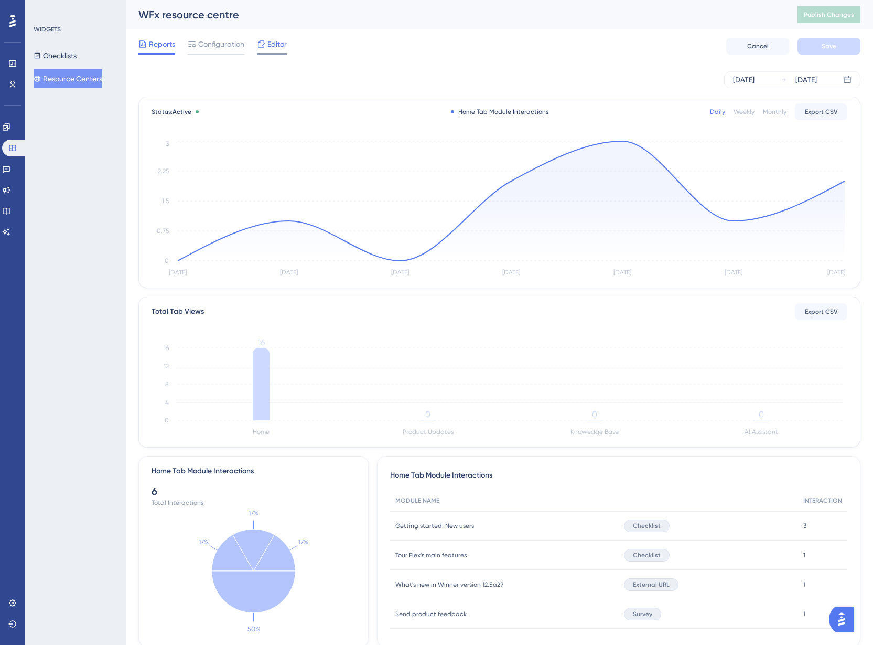
click at [285, 41] on span "Editor" at bounding box center [277, 44] width 19 height 13
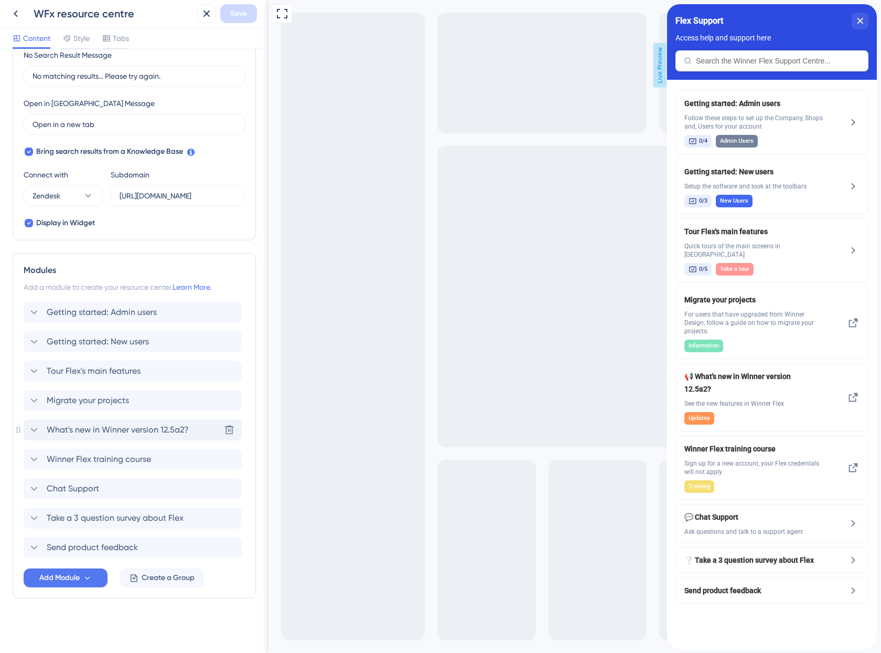
click at [169, 426] on span "What's new in Winner version 12.5a2?" at bounding box center [118, 429] width 142 height 13
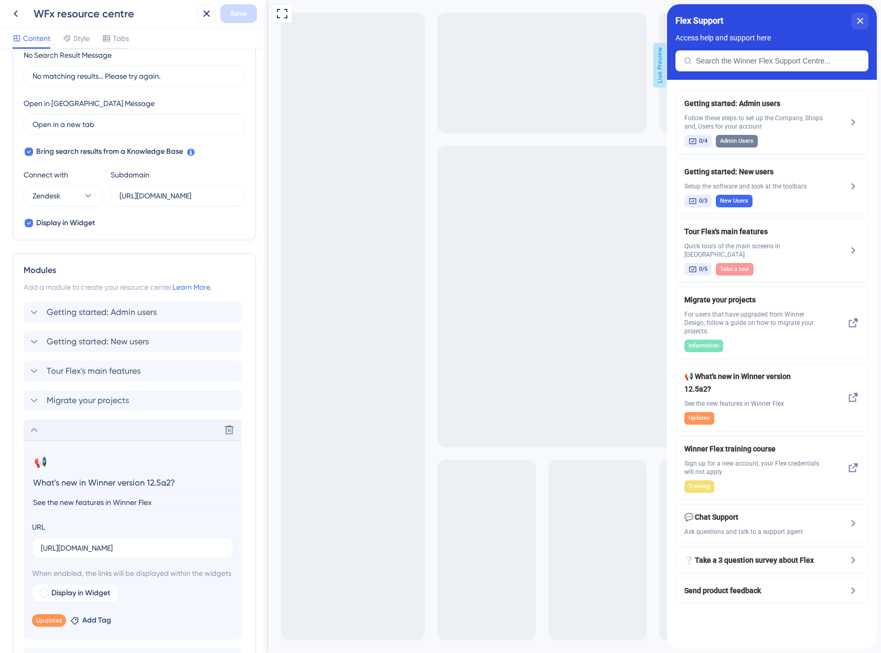
click at [169, 481] on input "What's new in Winner version 12.5a2?" at bounding box center [134, 482] width 204 height 16
type input "What's new in Winner version 12.5a4?"
drag, startPoint x: 41, startPoint y: 547, endPoint x: 256, endPoint y: 544, distance: 215.1
click at [256, 544] on div "Resource Center Header Title Flex Support 16 Flex Support Subtitle Access help …" at bounding box center [134, 350] width 269 height 603
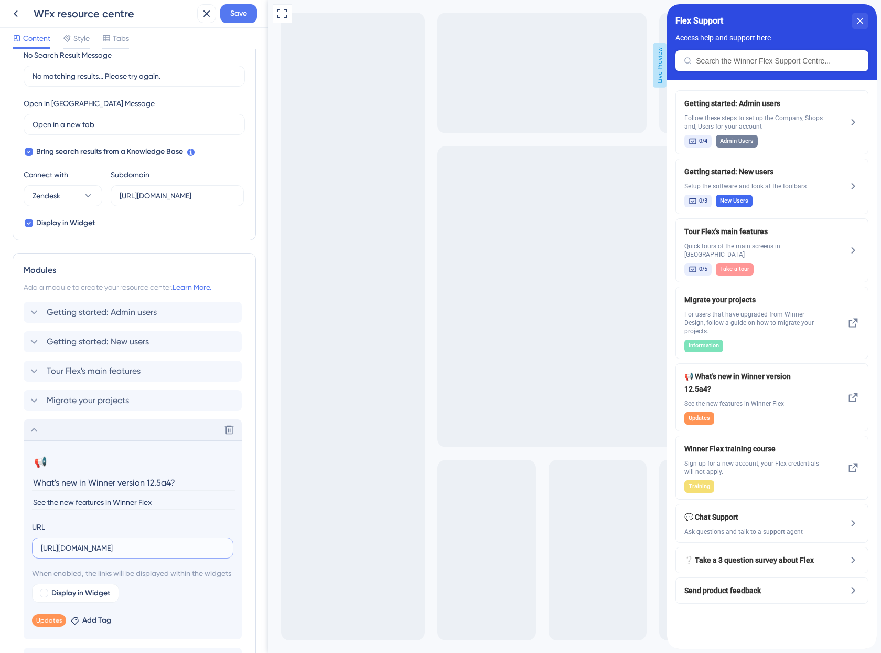
paste input "5860894085521--What-s-new-12-5a4"
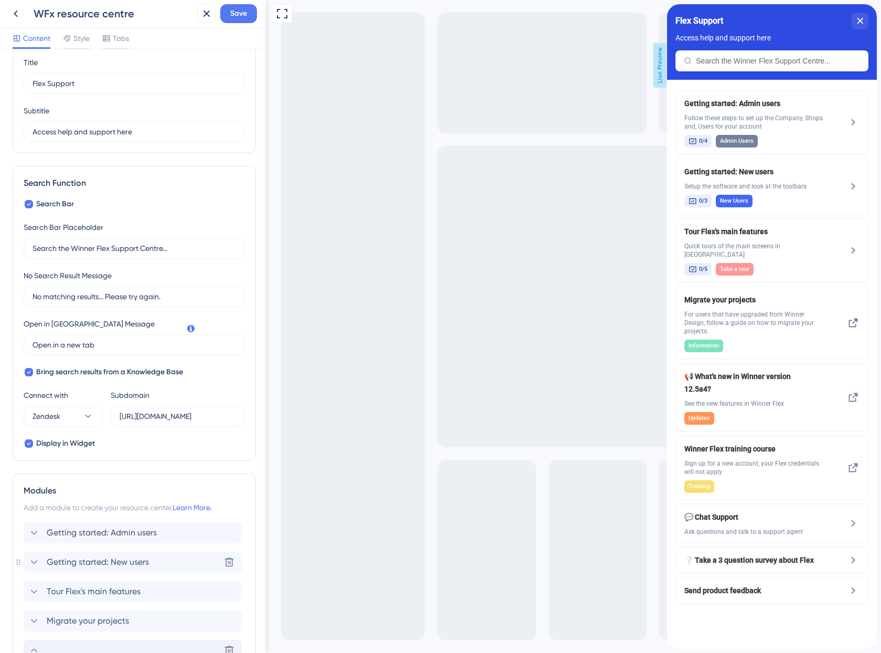
scroll to position [0, 0]
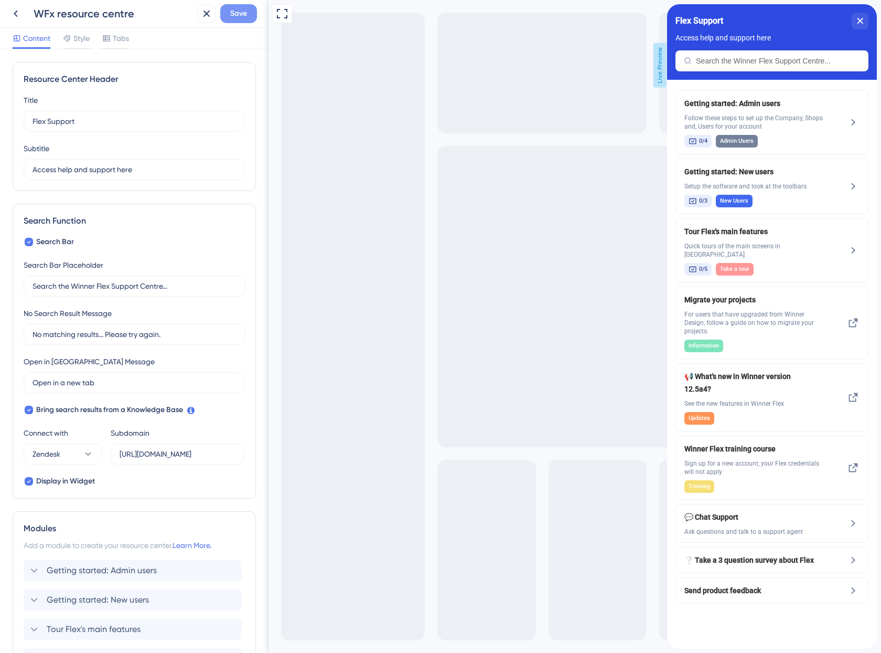
type input "[URL][DOMAIN_NAME]"
click at [249, 5] on button "Save" at bounding box center [238, 13] width 37 height 19
click at [20, 9] on icon at bounding box center [15, 13] width 13 height 13
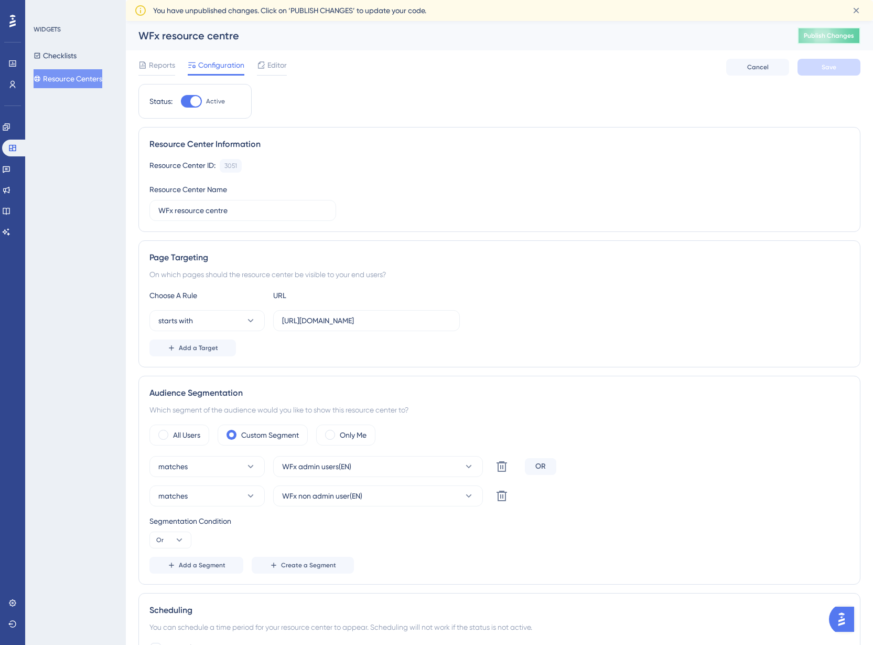
click at [820, 34] on span "Publish Changes" at bounding box center [829, 35] width 50 height 8
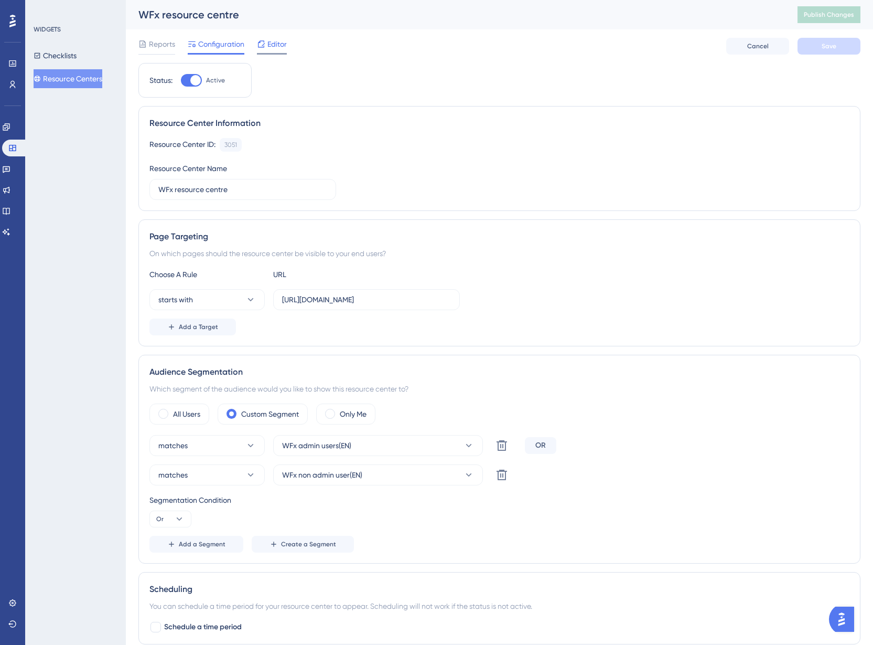
click at [264, 48] on icon at bounding box center [261, 44] width 8 height 8
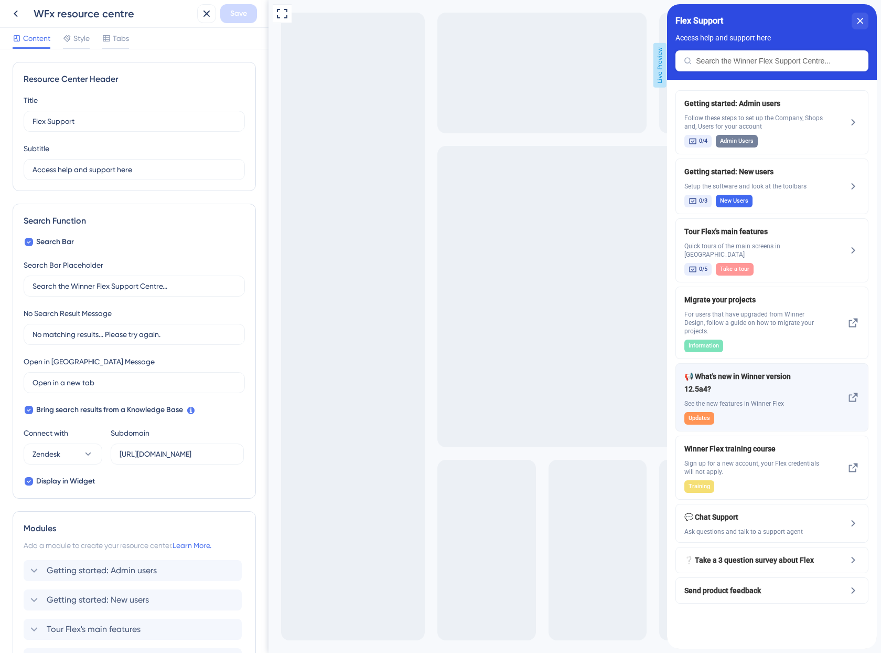
click at [850, 393] on icon at bounding box center [853, 397] width 9 height 9
click at [798, 399] on span "See the new features in Winner Flex" at bounding box center [755, 403] width 140 height 8
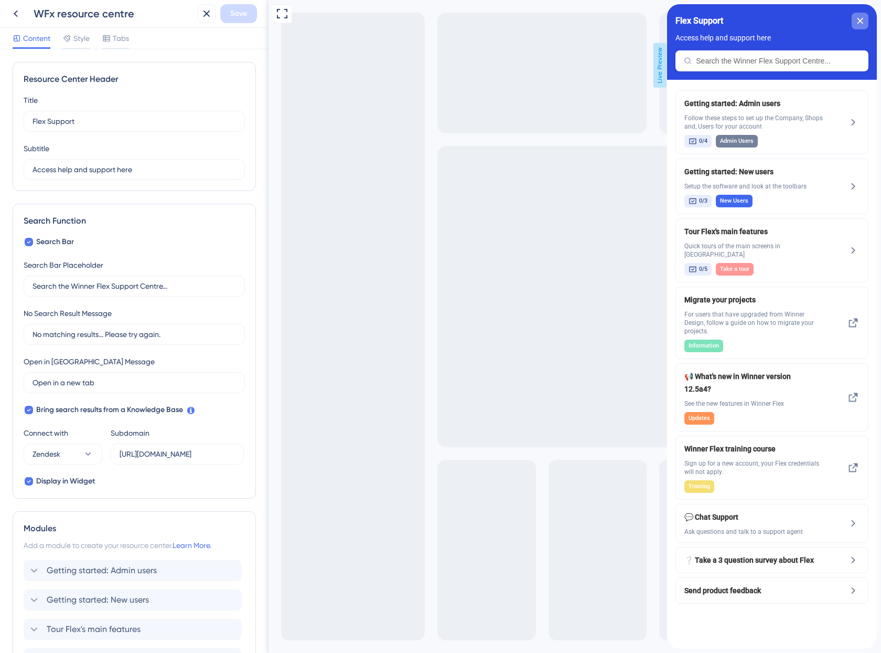
click at [857, 20] on div "close resource center" at bounding box center [860, 21] width 17 height 17
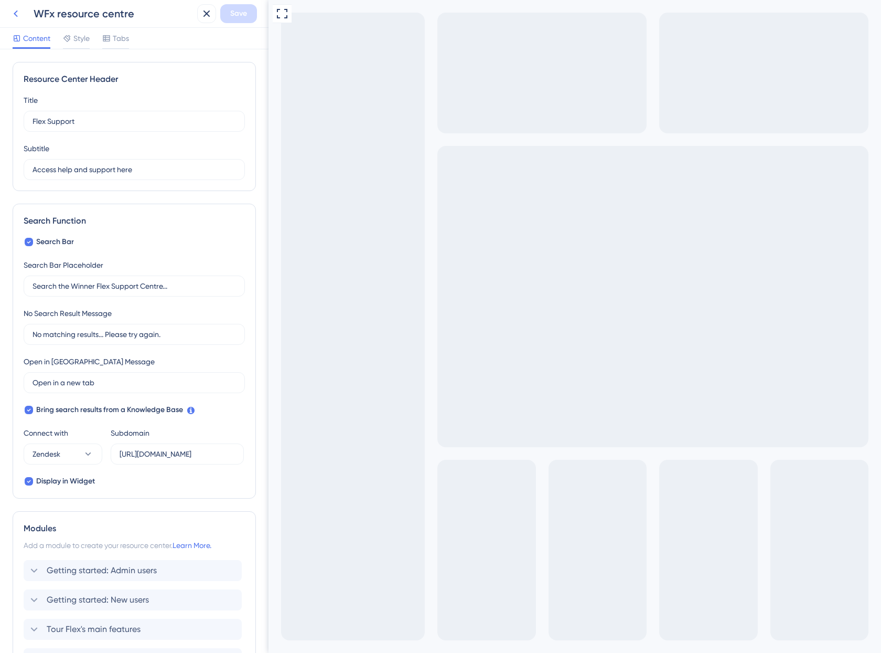
click at [14, 16] on icon at bounding box center [15, 13] width 13 height 13
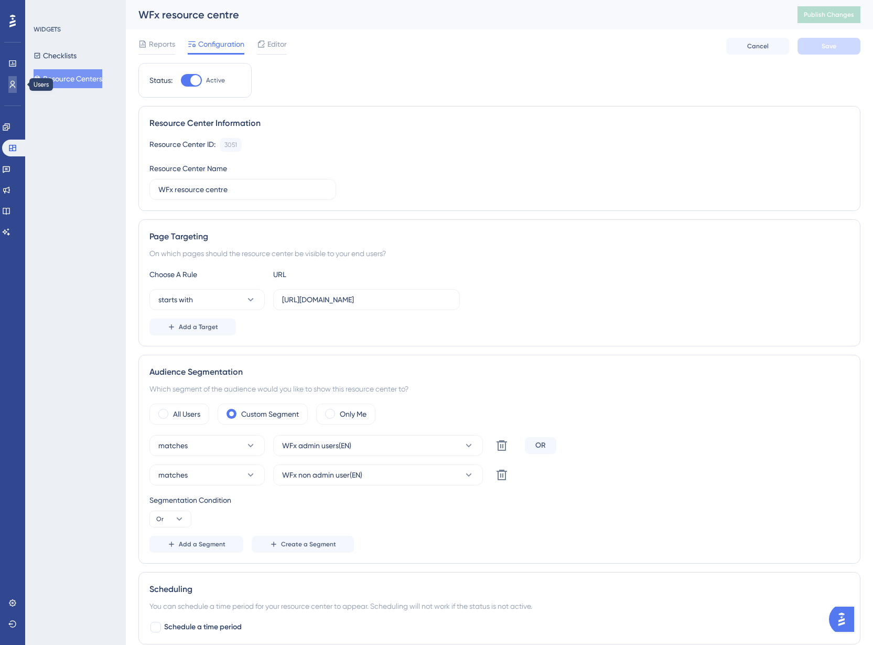
click at [8, 87] on icon at bounding box center [12, 84] width 8 height 8
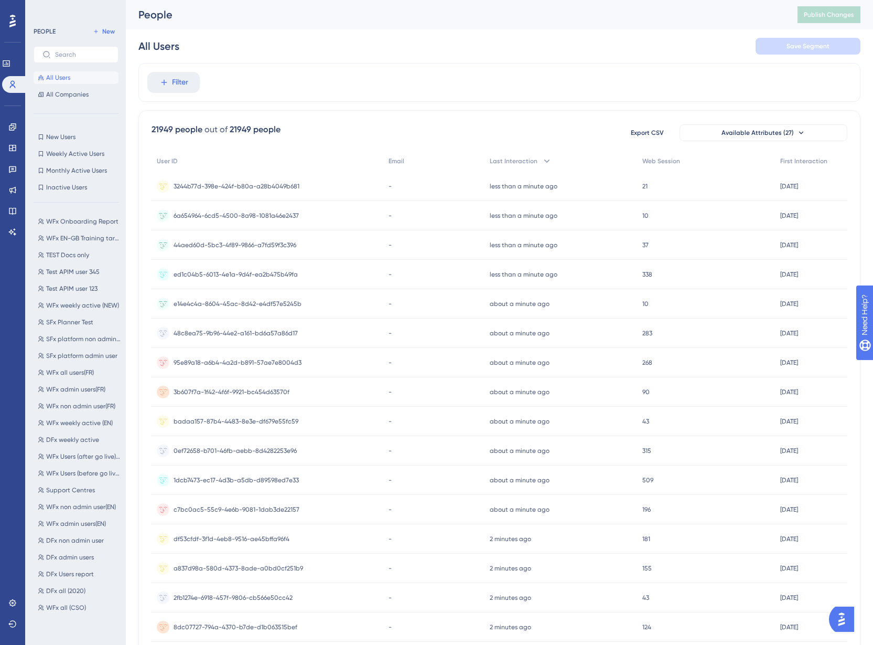
click at [78, 248] on div "WFx Onboarding Report WFx Onboarding Report WFx EN-GB Training target WFx EN-GB…" at bounding box center [79, 418] width 91 height 415
click at [78, 254] on span "TEST Docs only" at bounding box center [67, 255] width 43 height 8
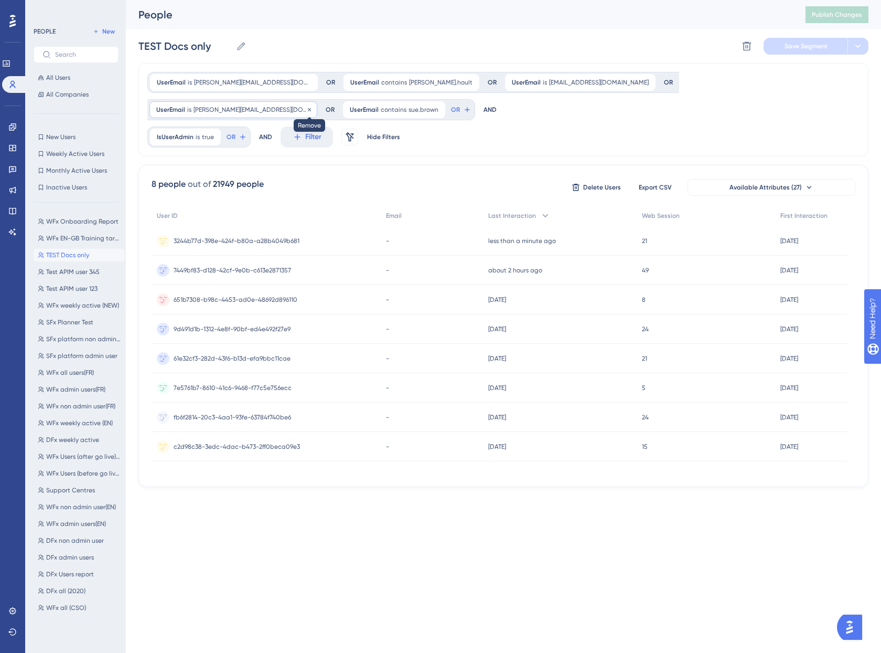
click at [311, 108] on icon at bounding box center [309, 109] width 3 height 3
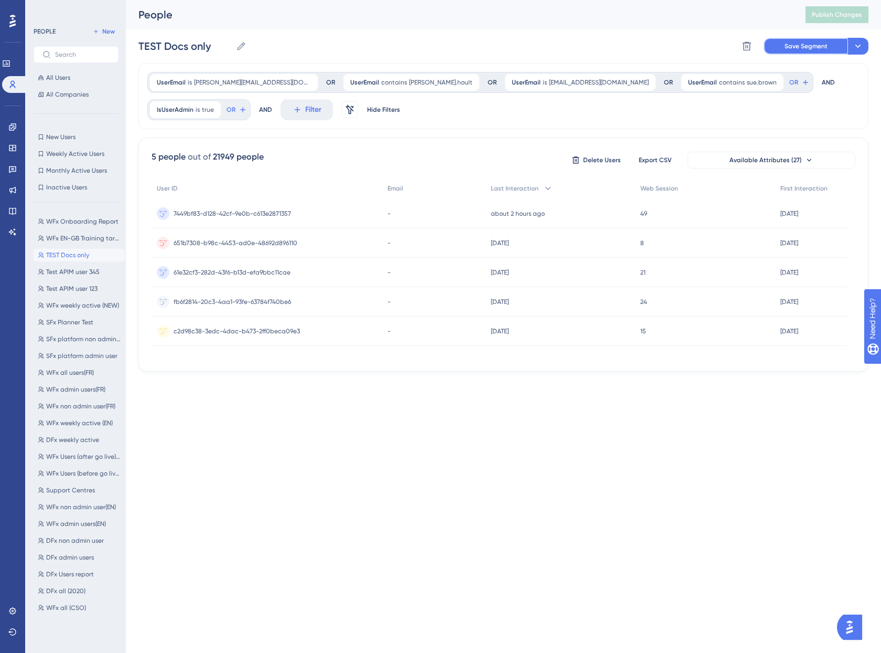
click at [803, 47] on span "Save Segment" at bounding box center [806, 46] width 43 height 8
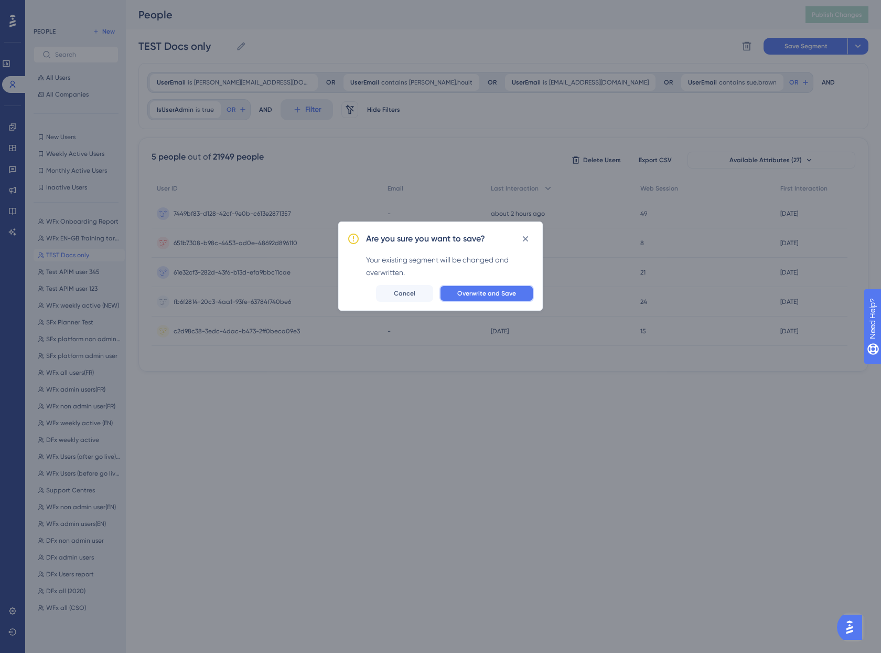
click at [507, 293] on span "Overwrite and Save" at bounding box center [486, 293] width 59 height 8
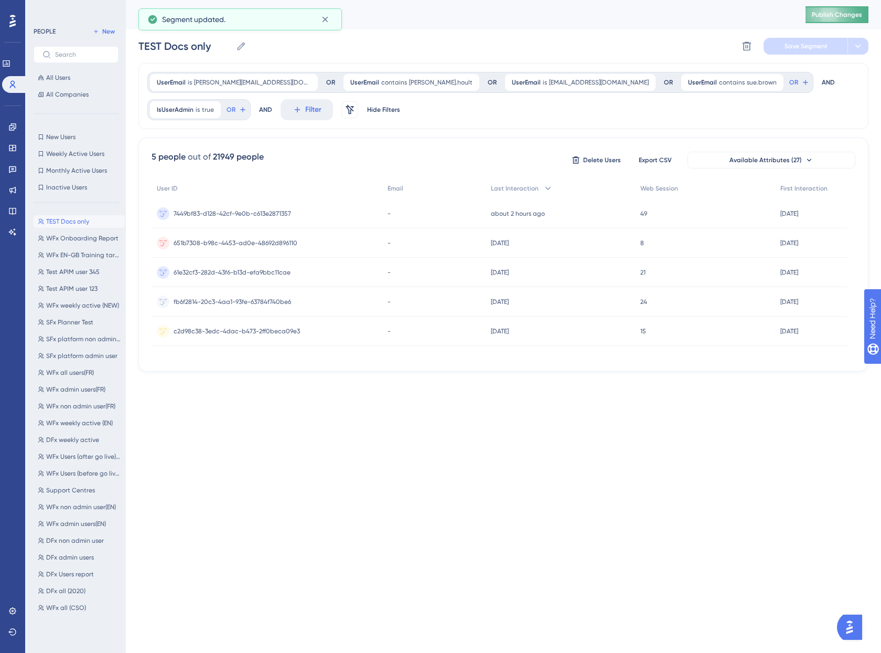
click at [842, 8] on button "Publish Changes" at bounding box center [837, 14] width 63 height 17
click at [12, 133] on link at bounding box center [12, 127] width 8 height 17
